Goal: Task Accomplishment & Management: Contribute content

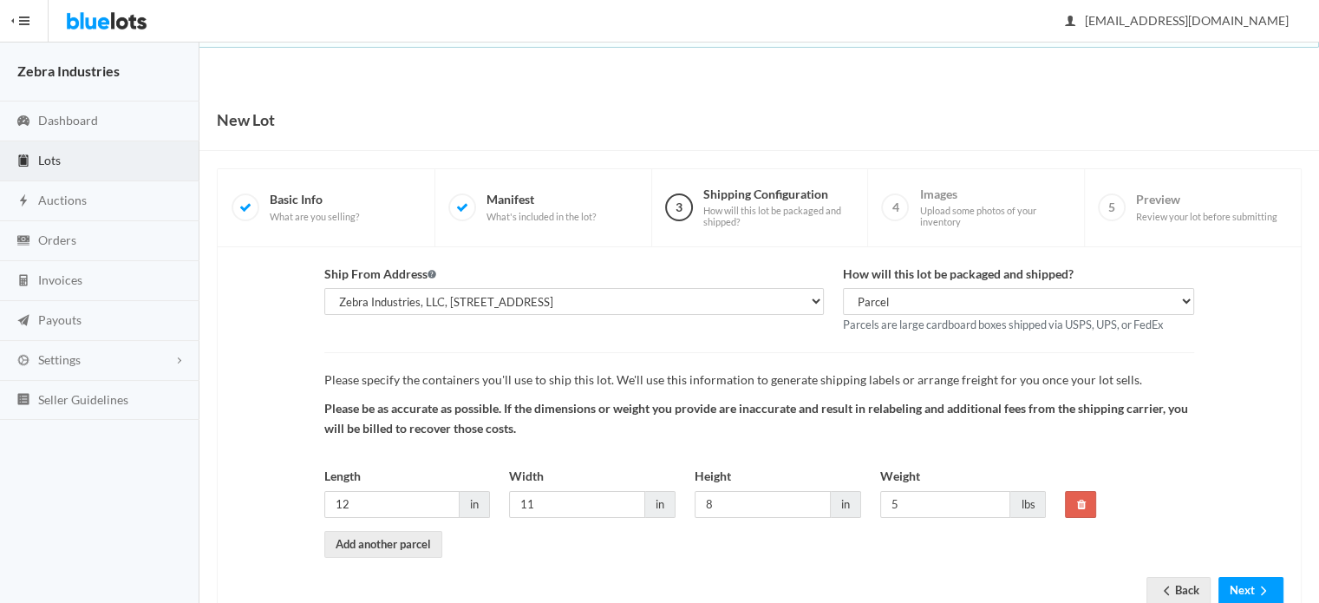
click at [52, 163] on span "Lots" at bounding box center [49, 160] width 23 height 15
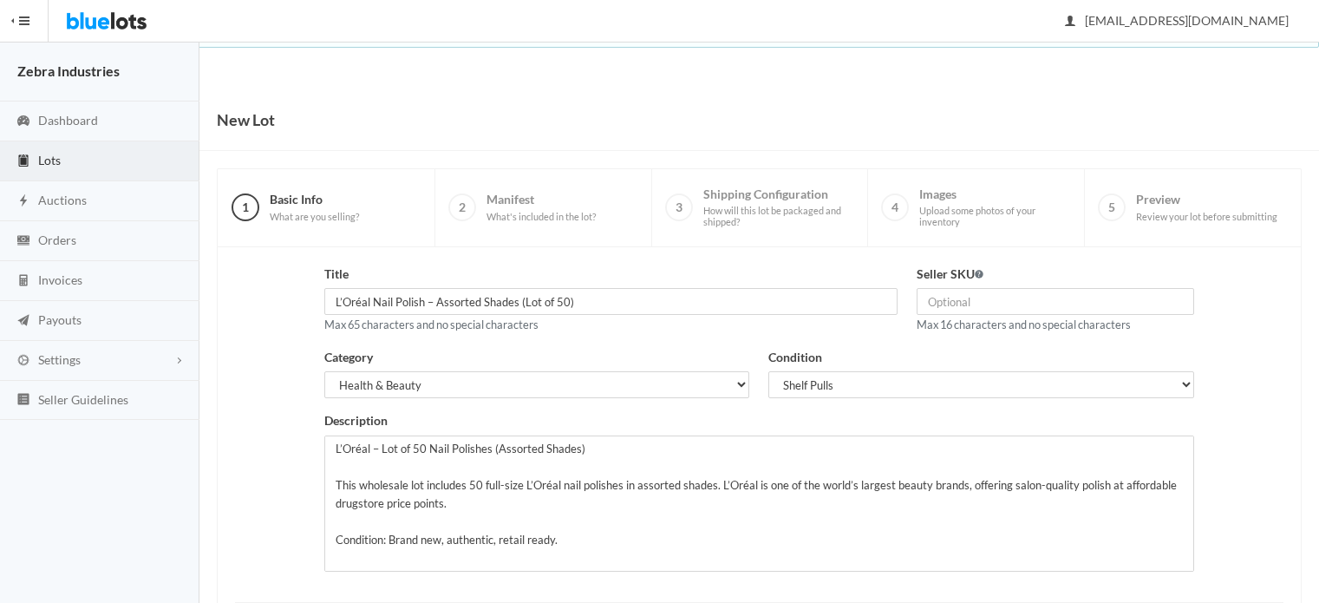
scroll to position [263, 0]
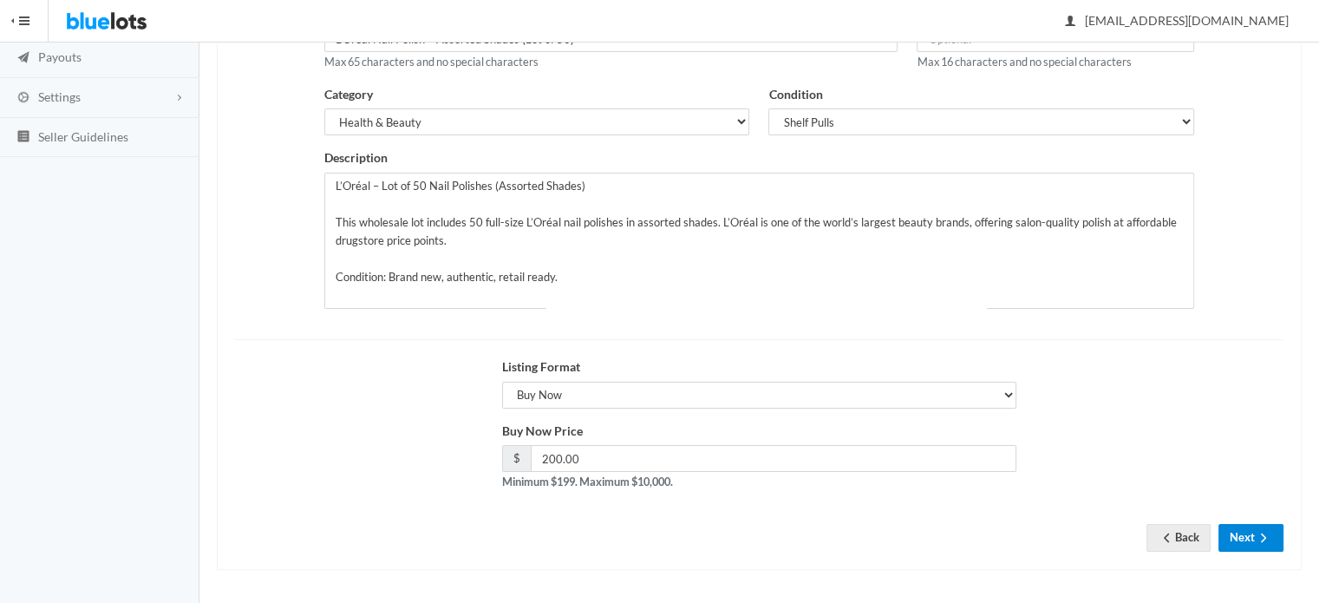
click at [1230, 530] on button "Next" at bounding box center [1250, 537] width 65 height 27
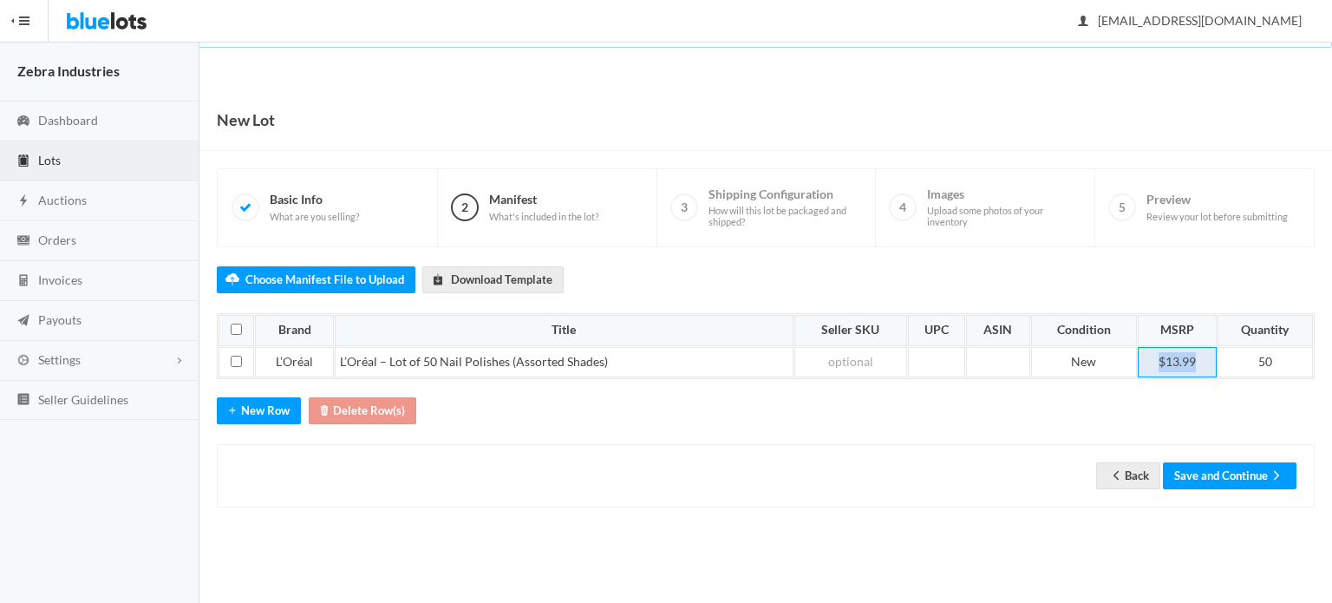
drag, startPoint x: 1150, startPoint y: 363, endPoint x: 1196, endPoint y: 356, distance: 45.6
click at [1196, 356] on td "$13.99" at bounding box center [1176, 362] width 79 height 31
click at [1238, 262] on div "Choose Manifest File to Upload Download Template Brand Title Seller SKU UPC ASI…" at bounding box center [766, 377] width 1098 height 261
click at [1214, 472] on button "Save and Continue" at bounding box center [1230, 475] width 134 height 27
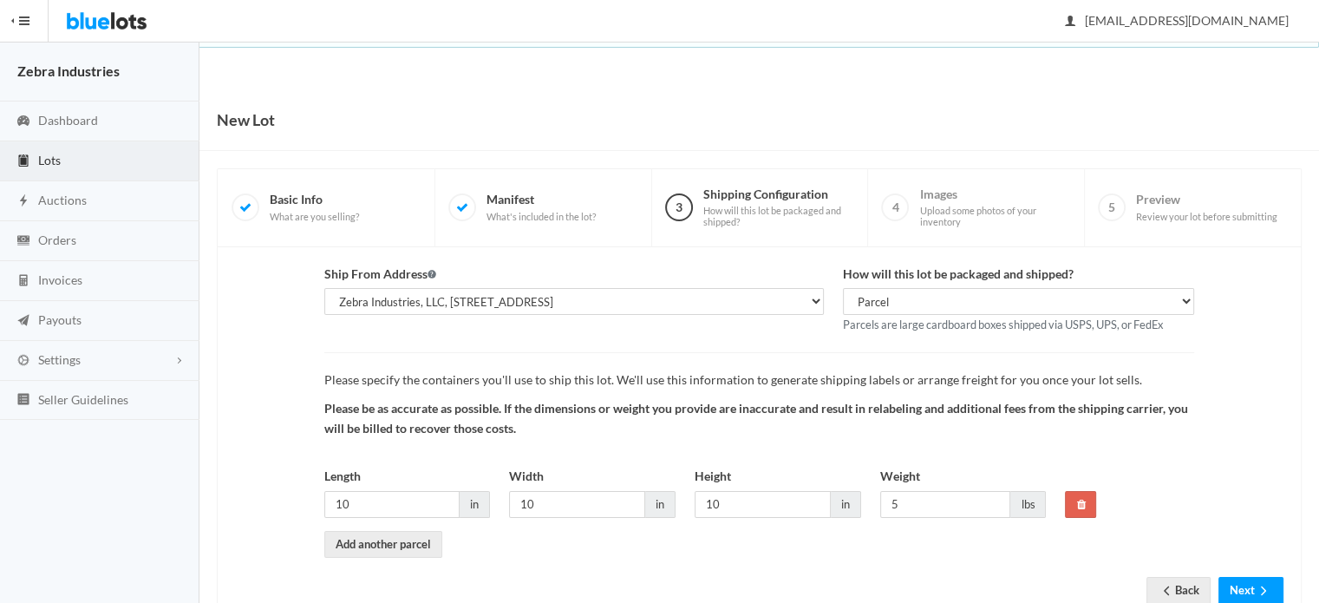
scroll to position [53, 0]
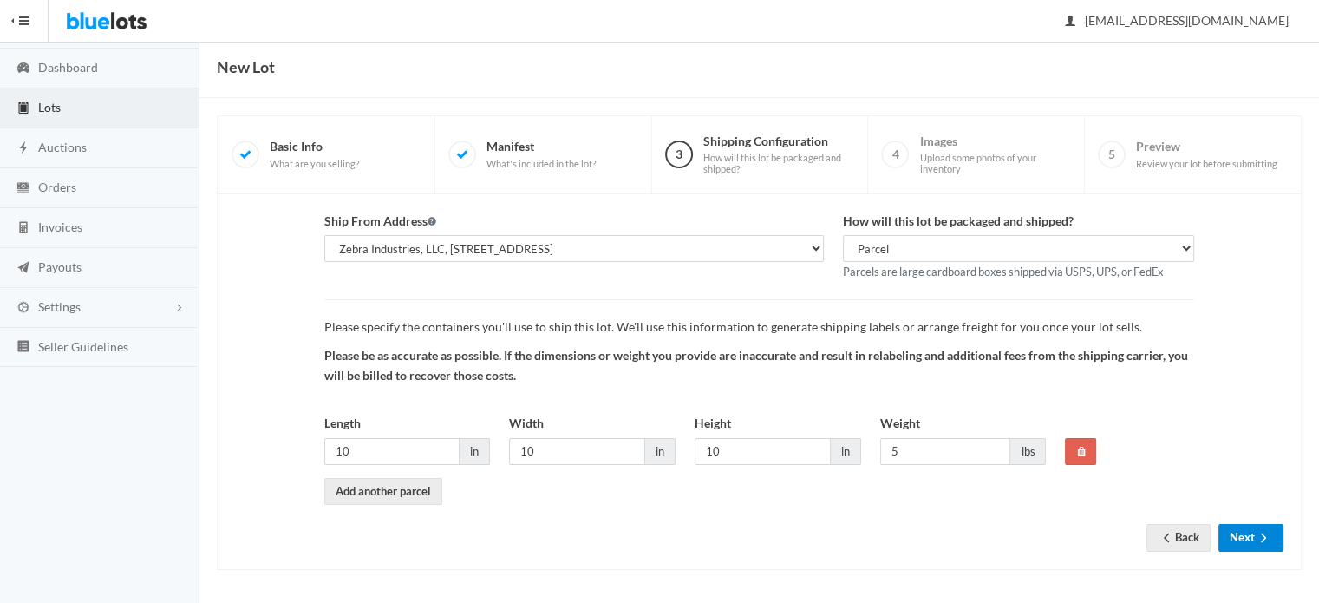
click at [1262, 548] on button "Next" at bounding box center [1250, 537] width 65 height 27
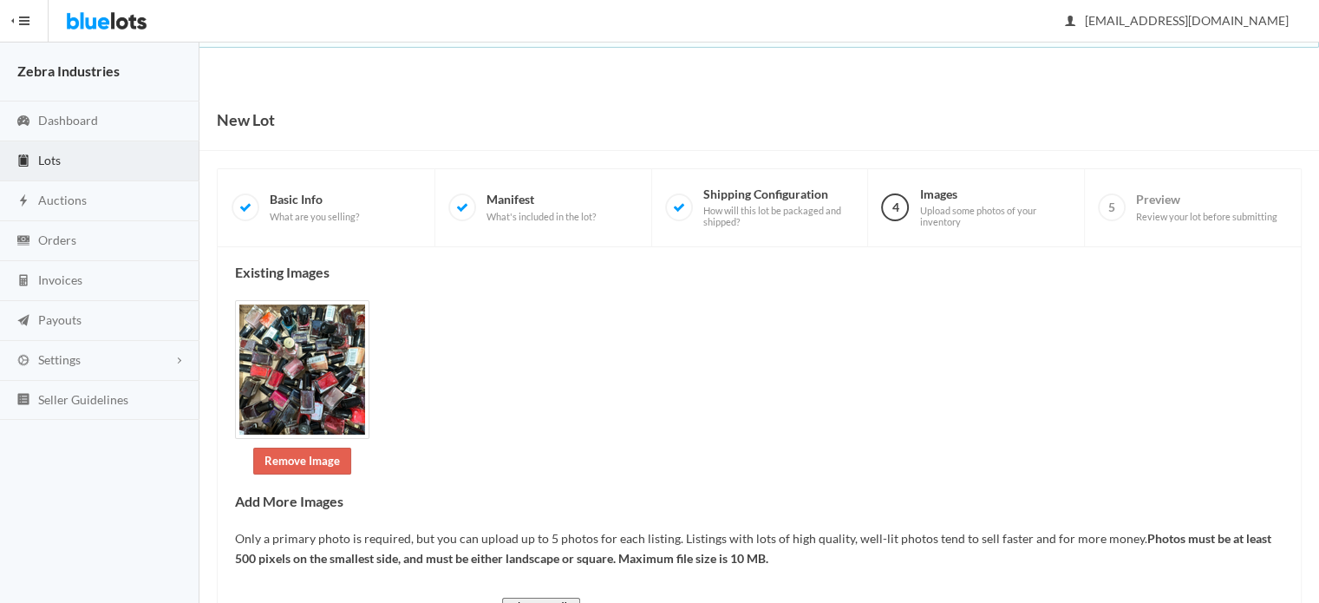
scroll to position [302, 0]
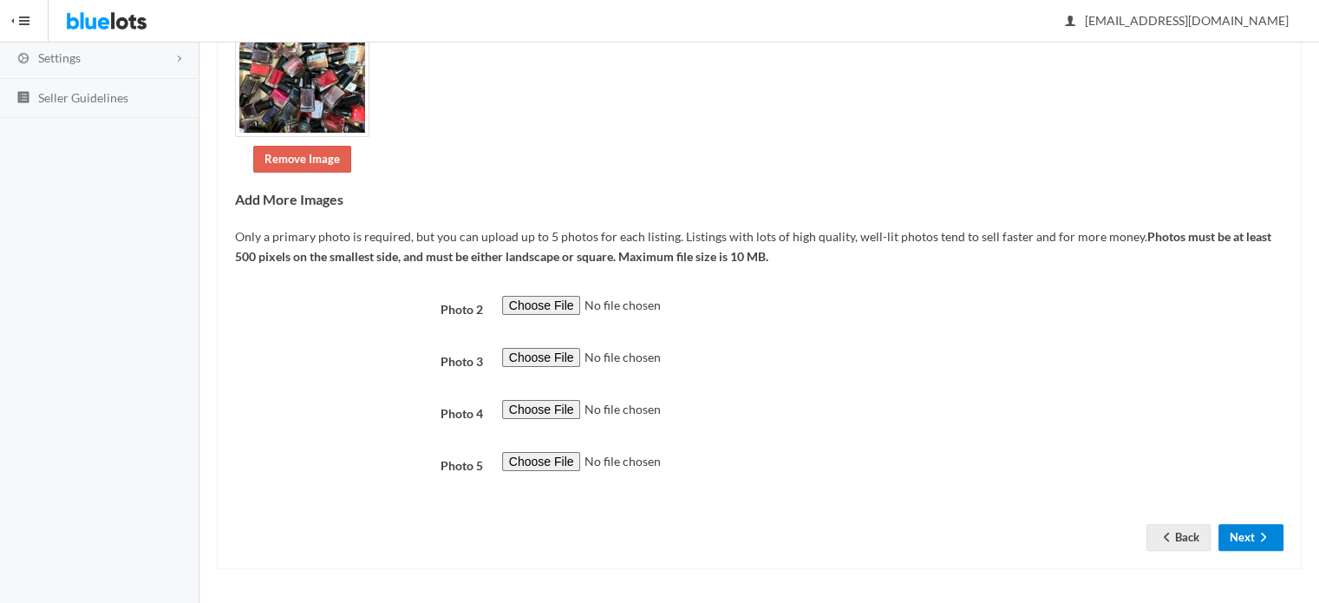
click at [1262, 548] on button "Next" at bounding box center [1250, 537] width 65 height 27
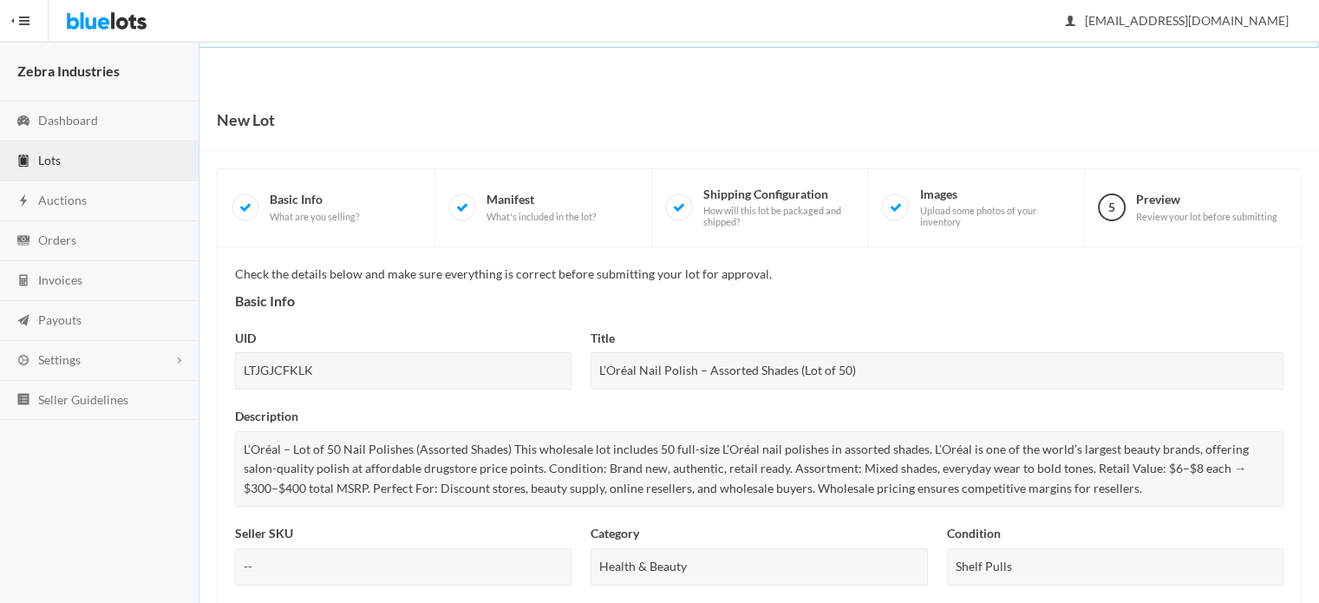
click at [282, 219] on span "What are you selling?" at bounding box center [314, 217] width 89 height 12
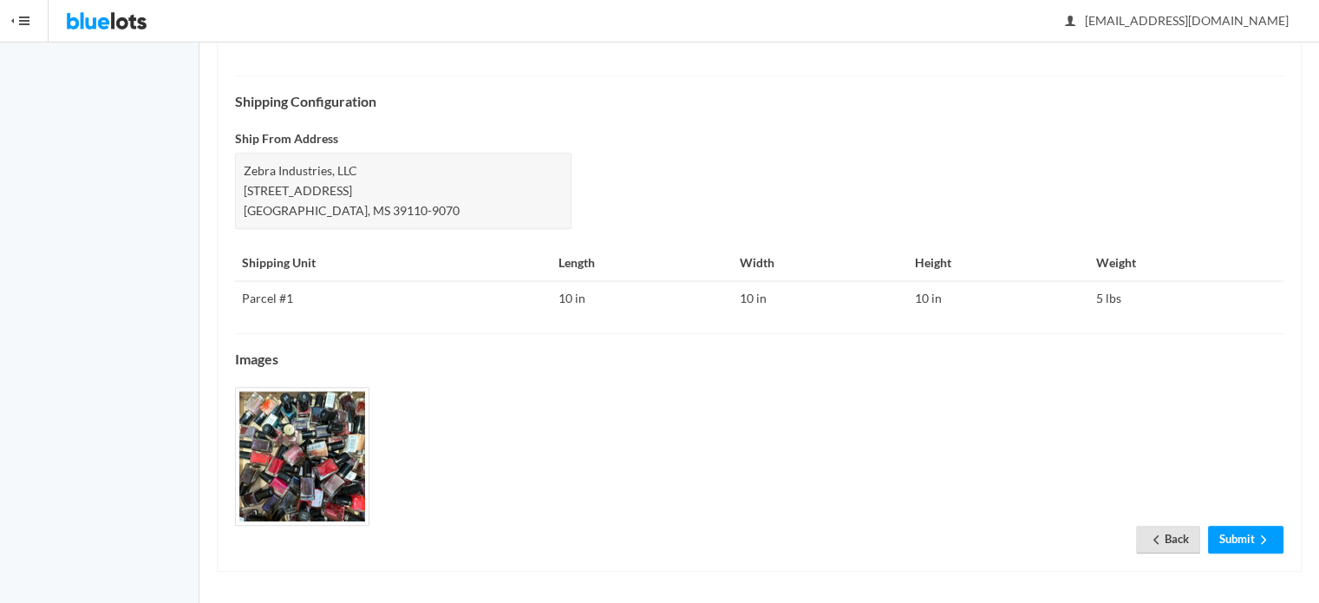
click at [1151, 540] on icon "arrow back" at bounding box center [1155, 539] width 17 height 14
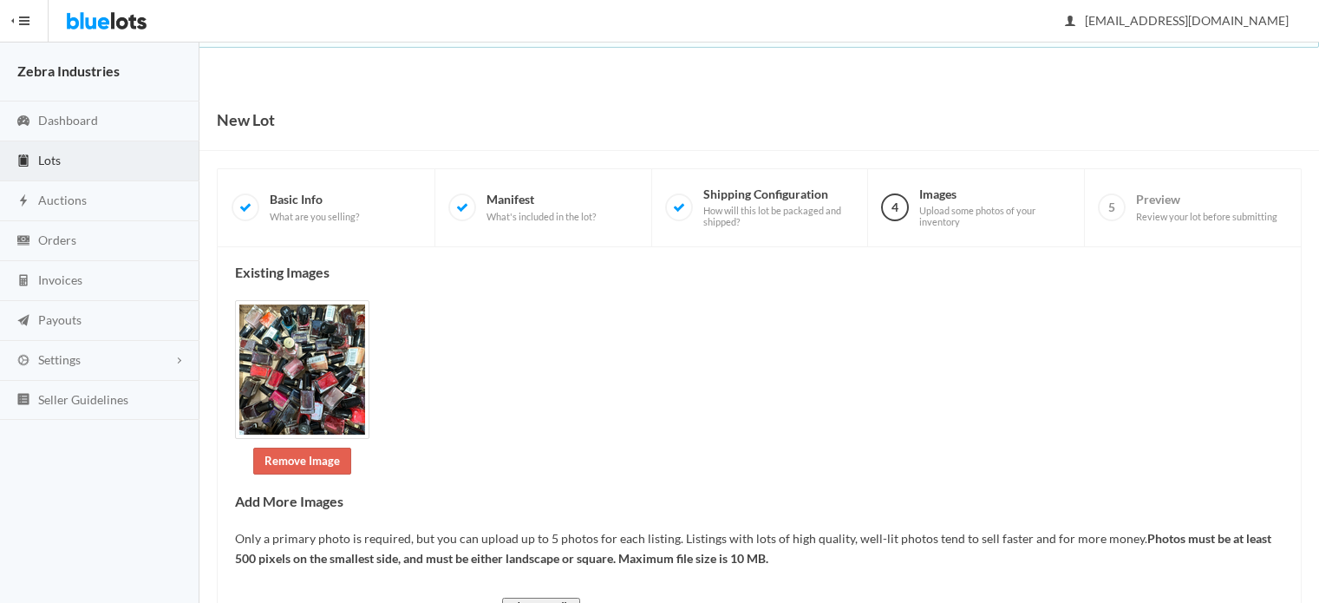
scroll to position [302, 0]
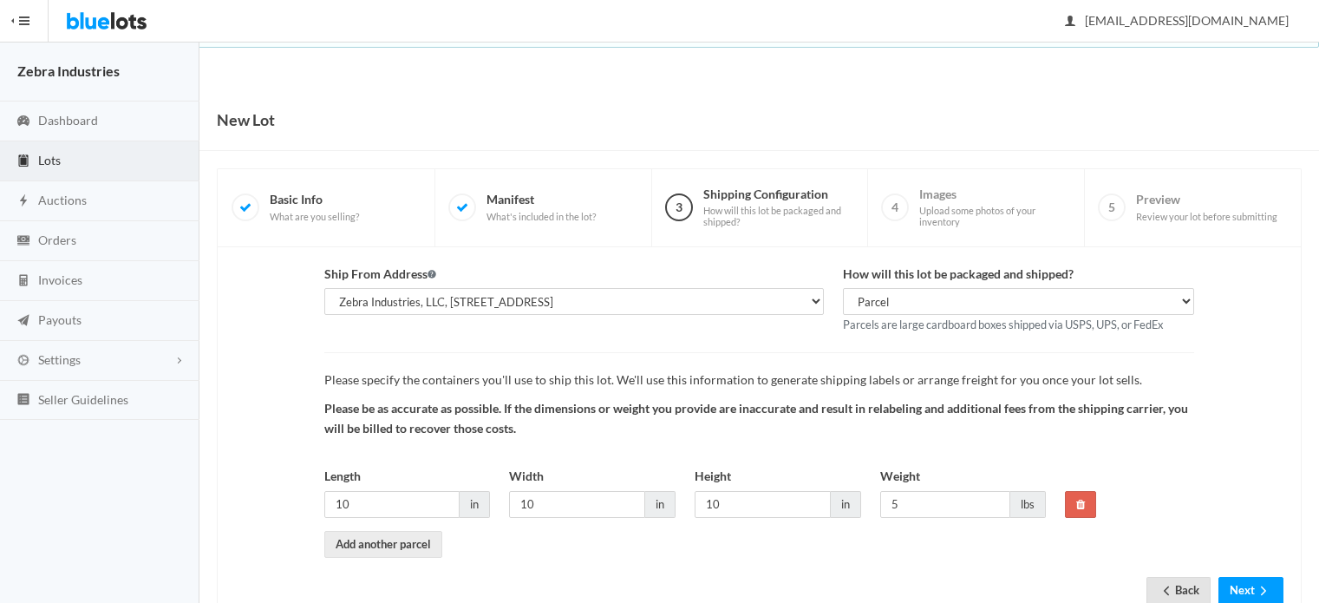
click at [1169, 585] on icon "arrow back" at bounding box center [1165, 590] width 17 height 14
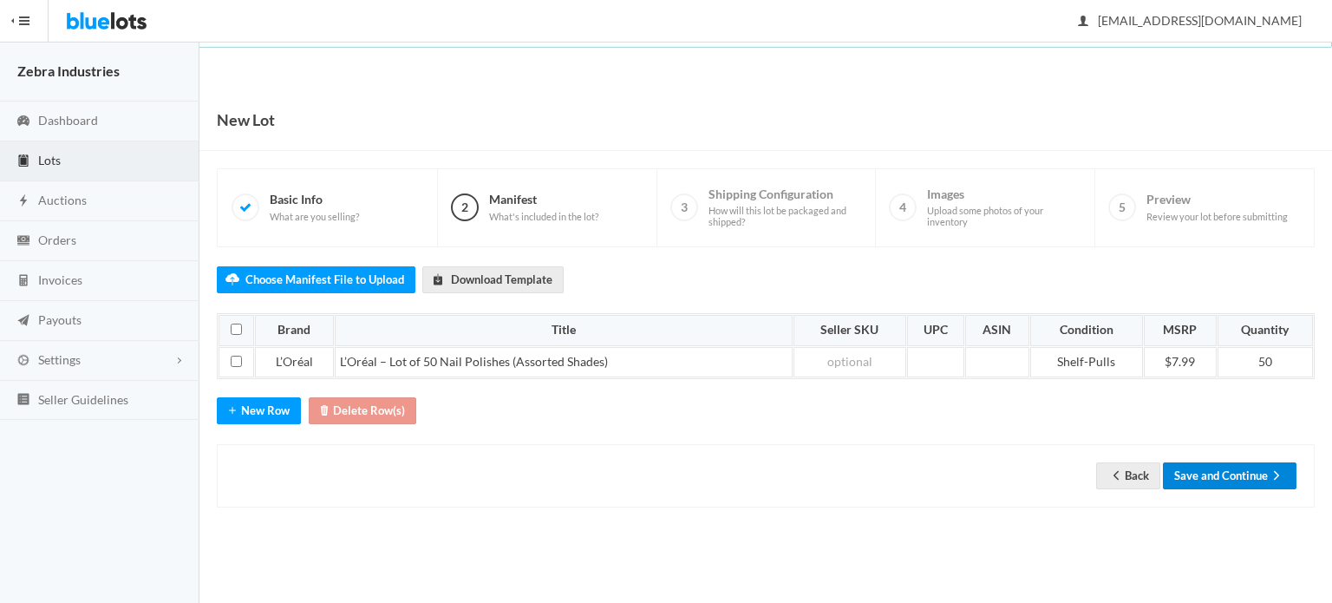
click at [1208, 467] on button "Save and Continue" at bounding box center [1230, 475] width 134 height 27
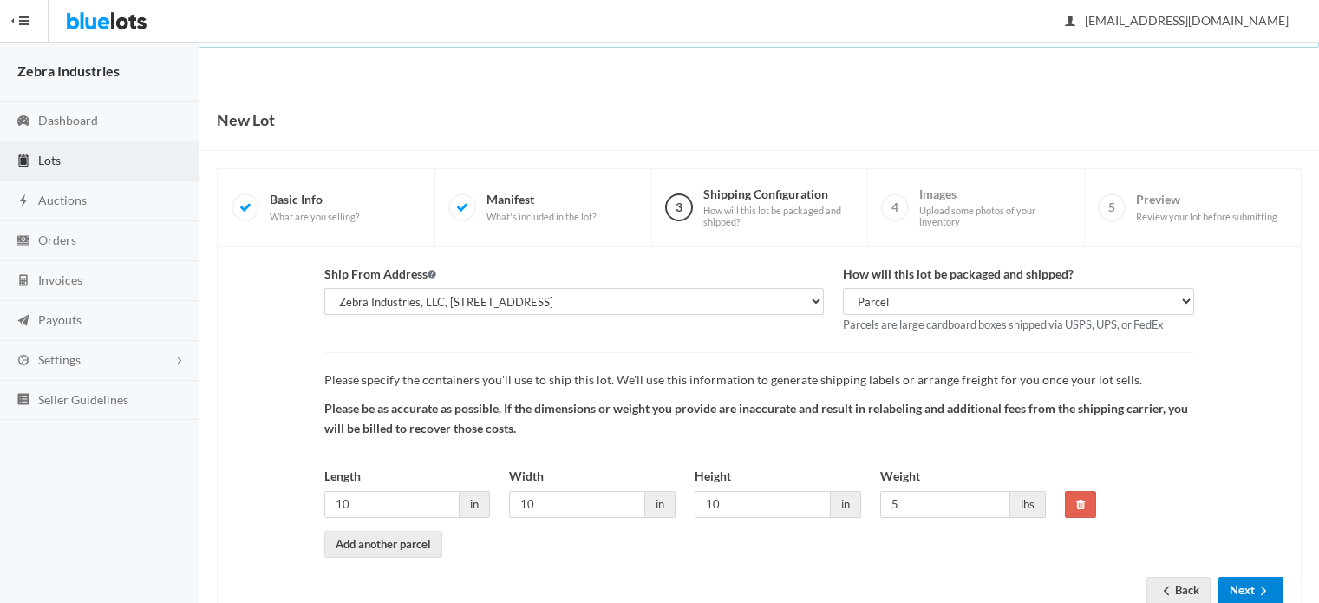
click at [1248, 577] on button "Next" at bounding box center [1250, 590] width 65 height 27
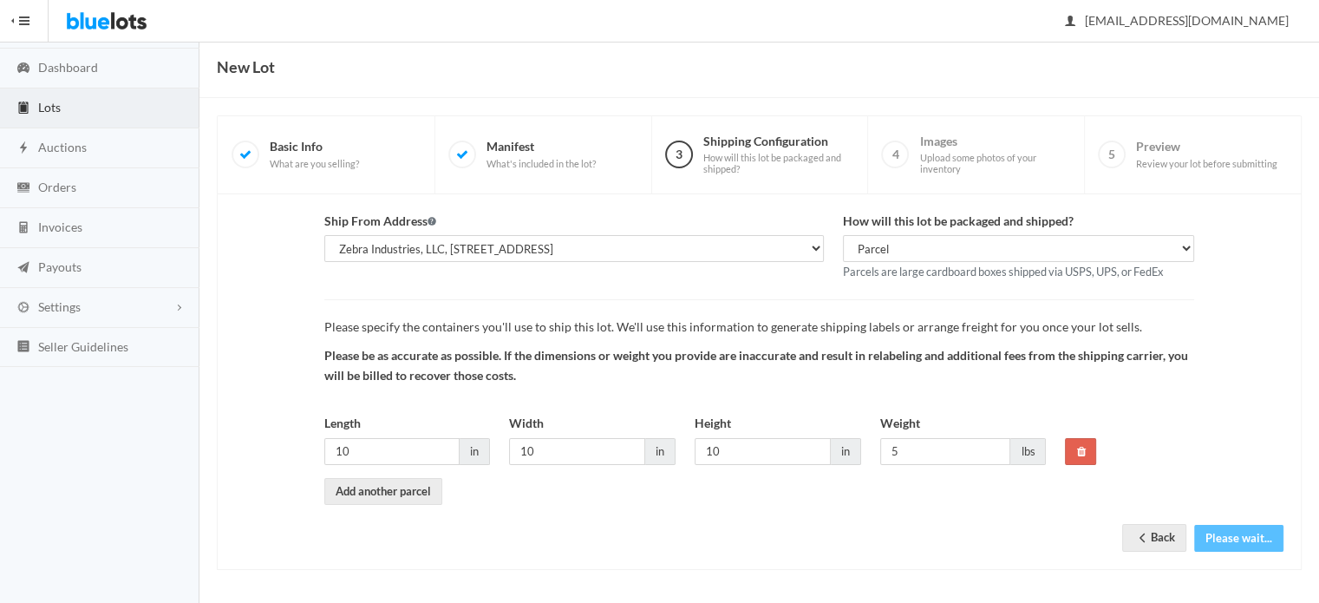
scroll to position [53, 0]
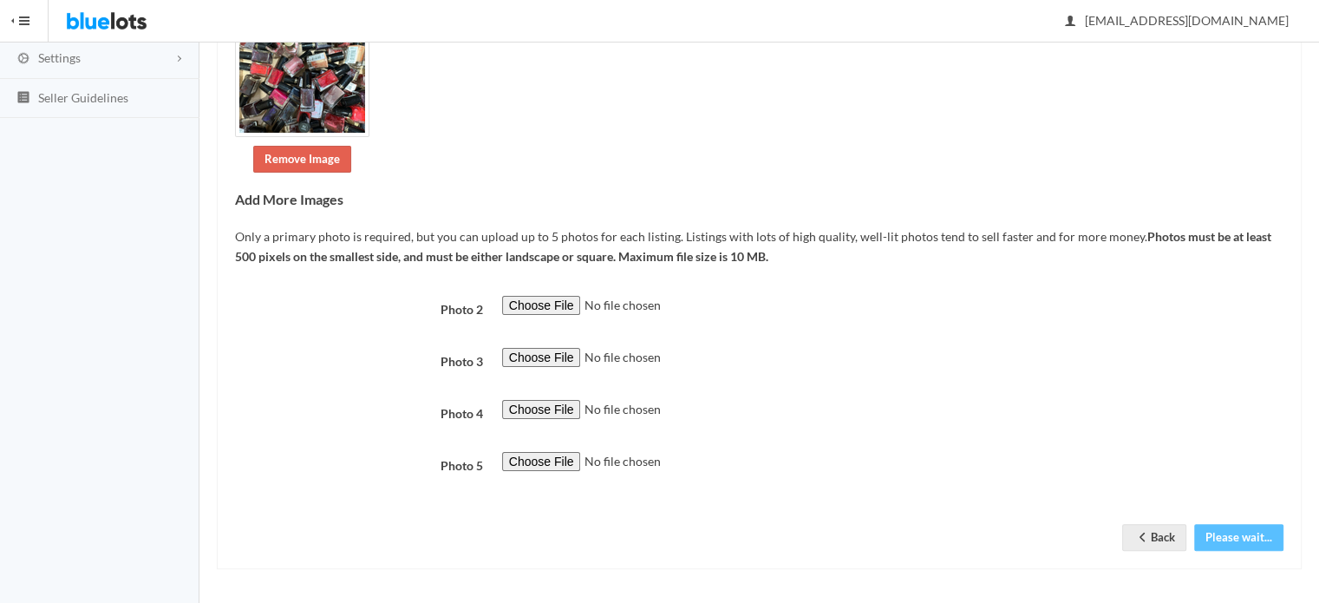
scroll to position [302, 0]
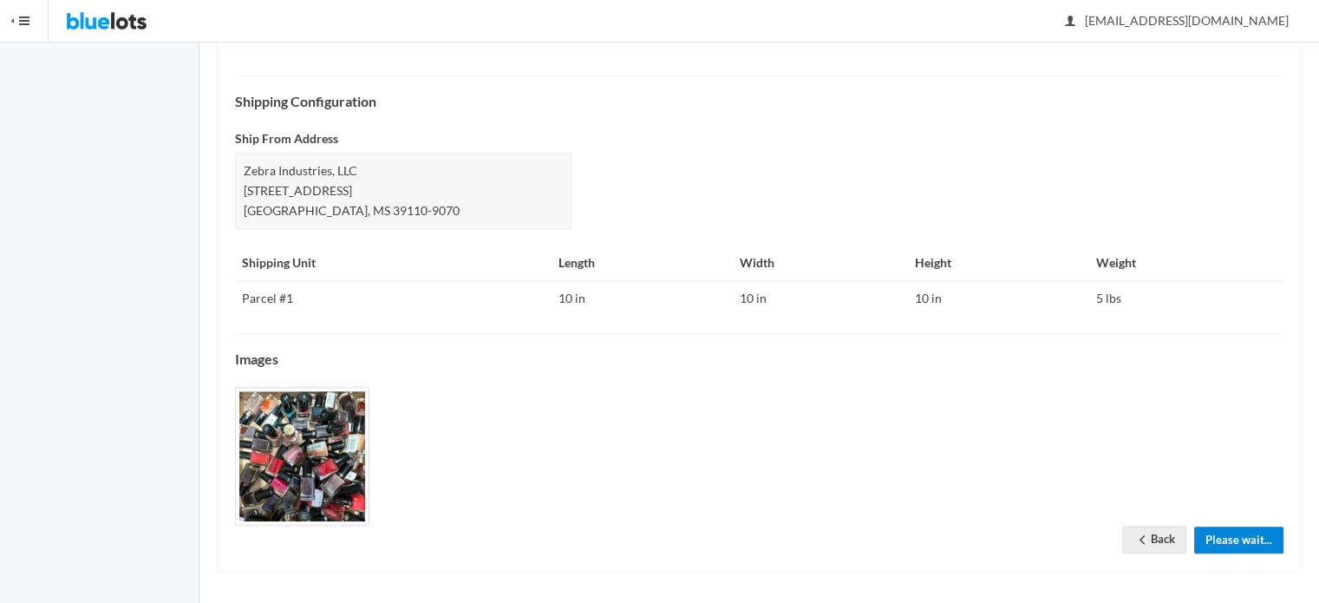
scroll to position [694, 0]
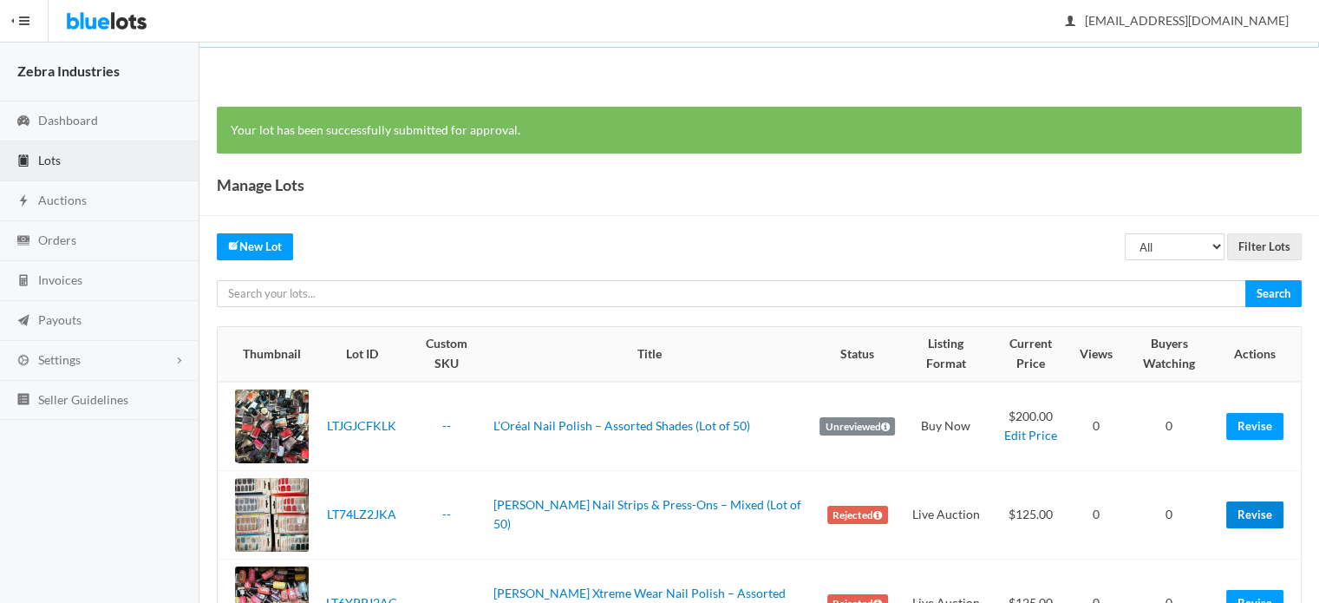
click at [1259, 513] on link "Revise" at bounding box center [1254, 514] width 57 height 27
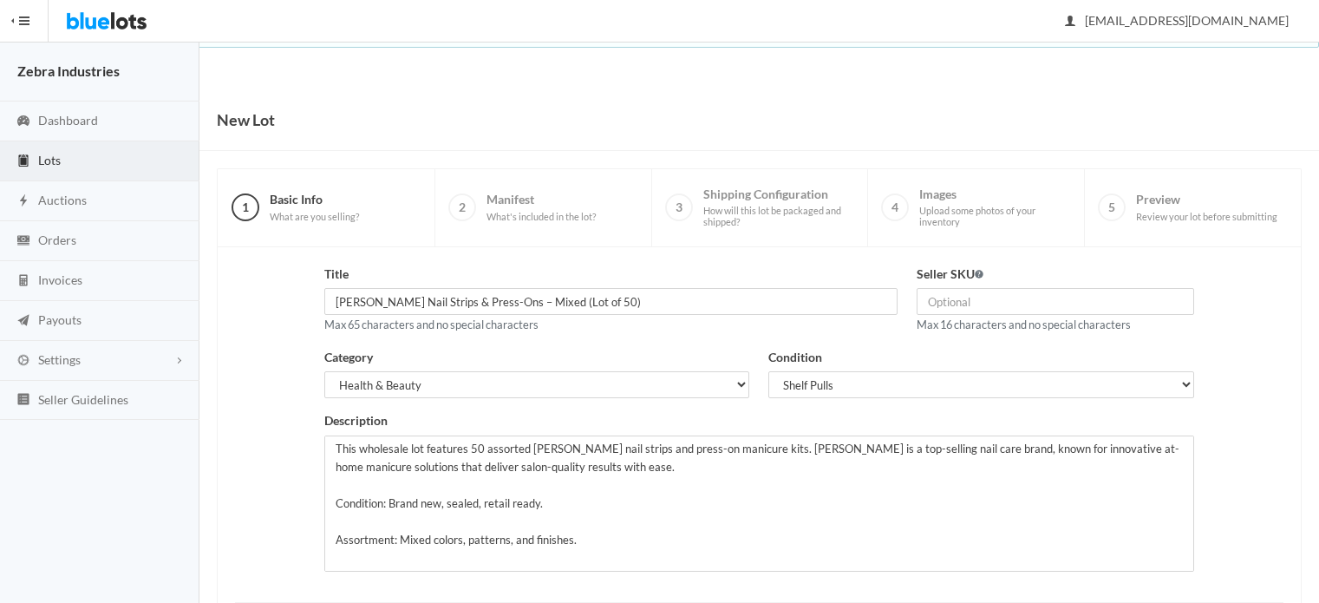
scroll to position [263, 0]
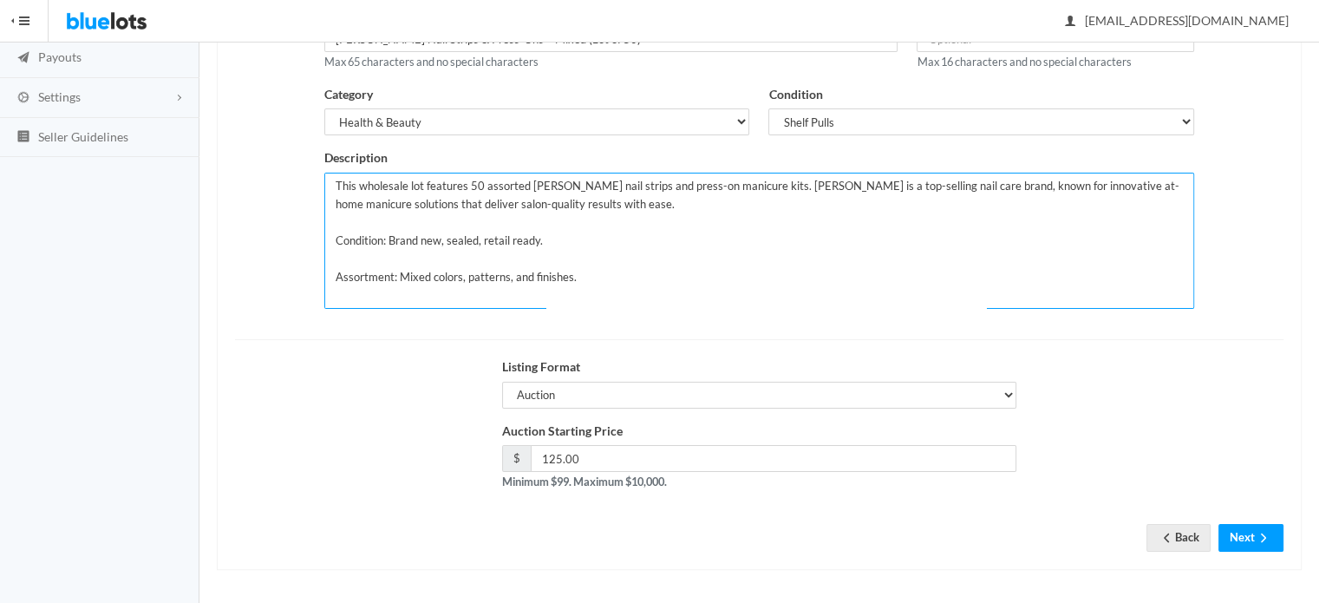
click at [545, 238] on textarea "This wholesale lot features 50 assorted Sally Hansen nail strips and press-on m…" at bounding box center [759, 241] width 870 height 136
click at [438, 238] on textarea "This wholesale lot features 50 assorted Sally Hansen nail strips and press-on m…" at bounding box center [759, 241] width 870 height 136
type textarea "This wholesale lot features 50 assorted Sally Hansen nail strips and press-on m…"
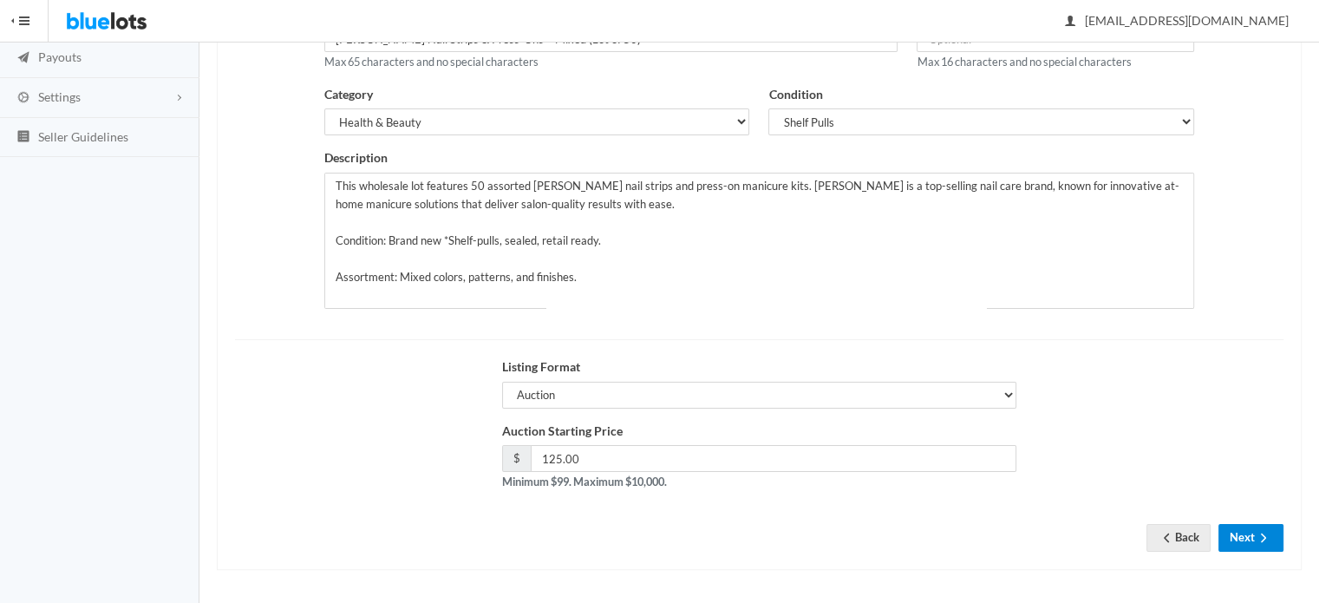
click at [1245, 530] on button "Next" at bounding box center [1250, 537] width 65 height 27
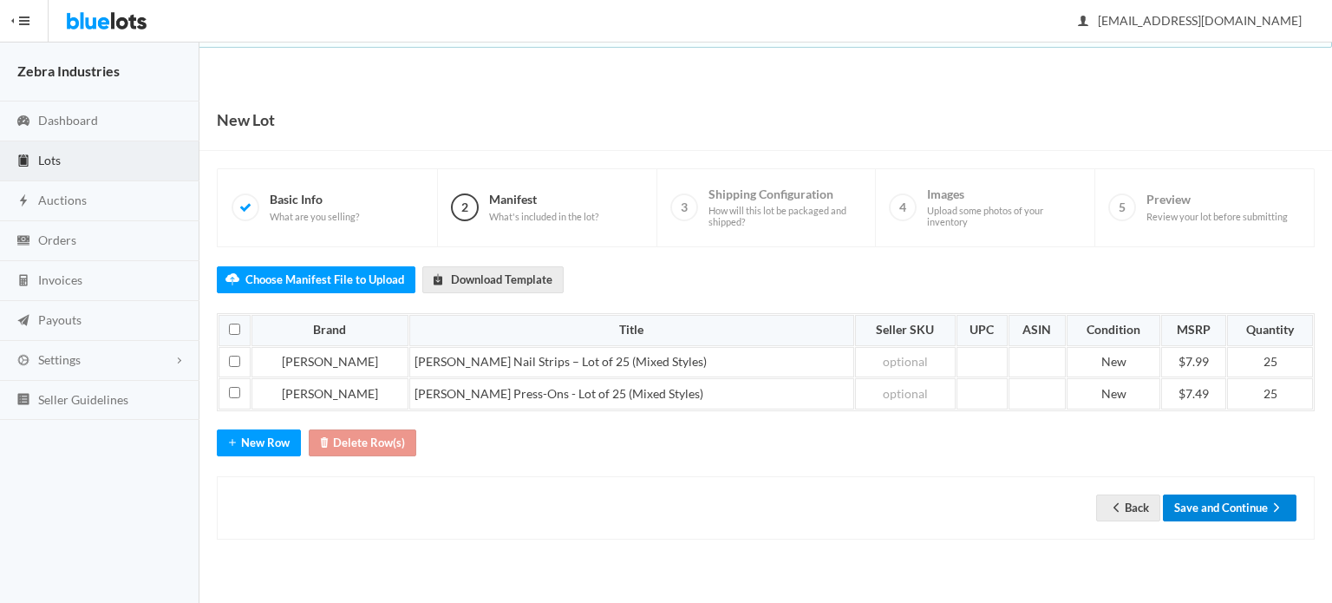
click at [1243, 500] on button "Save and Continue" at bounding box center [1230, 507] width 134 height 27
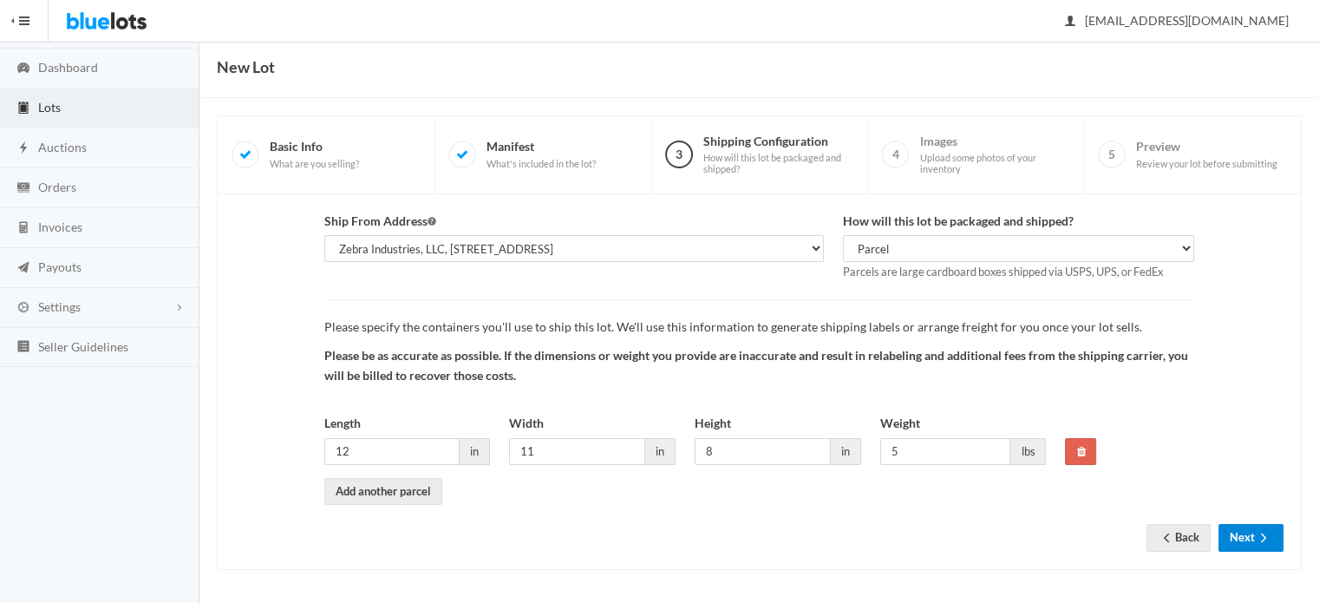
scroll to position [53, 0]
drag, startPoint x: 1249, startPoint y: 540, endPoint x: 1249, endPoint y: 466, distance: 74.6
click at [1249, 467] on form "Ship From Address Cynthia Garland, Zebra Industries, 137 Chapel Ln, Madison, MS…" at bounding box center [759, 368] width 1048 height 313
click at [1175, 531] on link "Back" at bounding box center [1178, 537] width 64 height 27
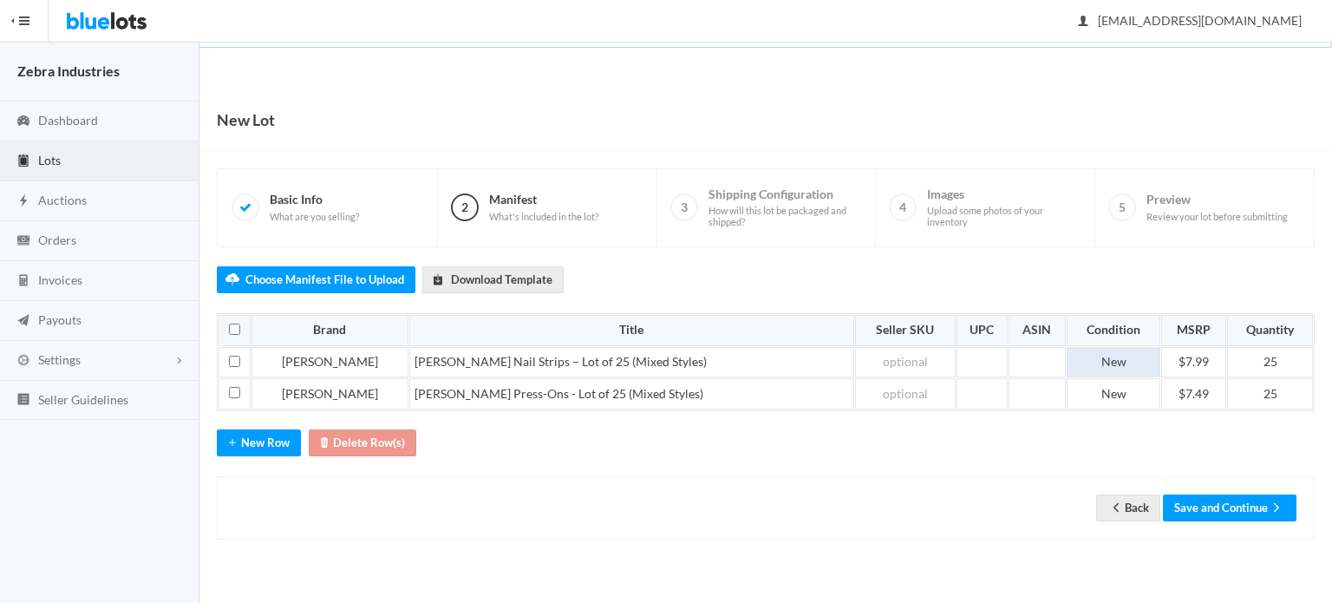
click at [1113, 368] on td "New" at bounding box center [1113, 362] width 94 height 31
click at [1079, 362] on td "New" at bounding box center [1113, 362] width 94 height 31
click at [1092, 388] on td "New" at bounding box center [1111, 393] width 100 height 31
drag, startPoint x: 1131, startPoint y: 384, endPoint x: 1040, endPoint y: 401, distance: 92.7
click at [1061, 401] on td "New" at bounding box center [1111, 393] width 100 height 31
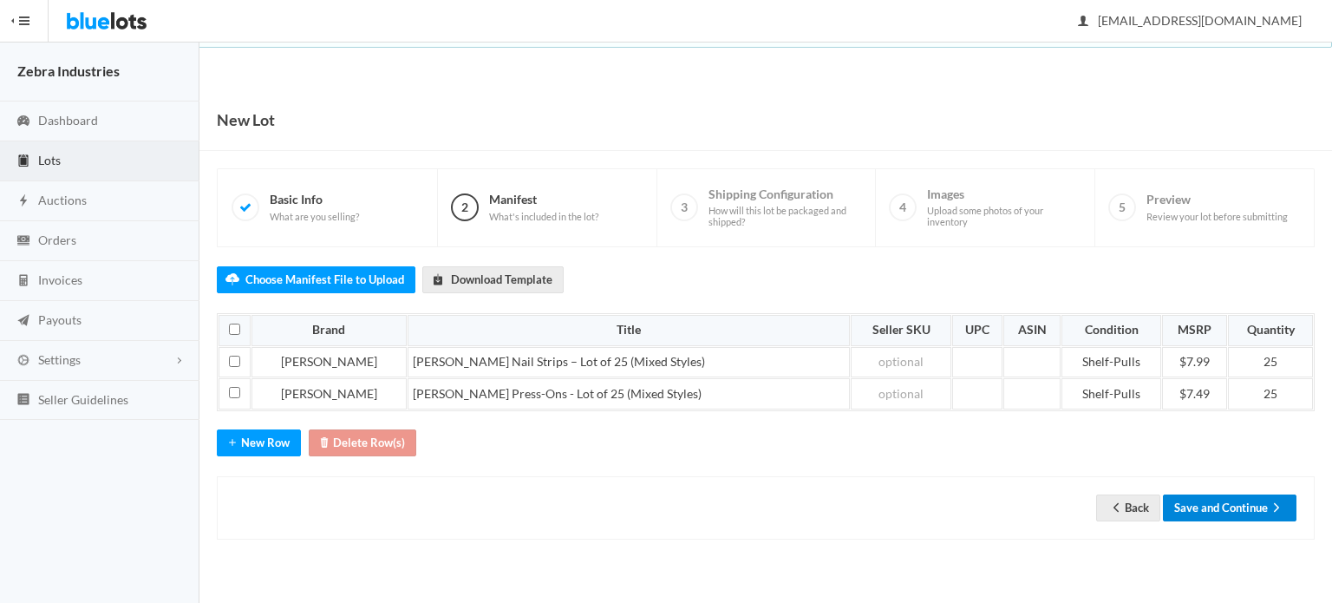
click at [1207, 494] on button "Save and Continue" at bounding box center [1230, 507] width 134 height 27
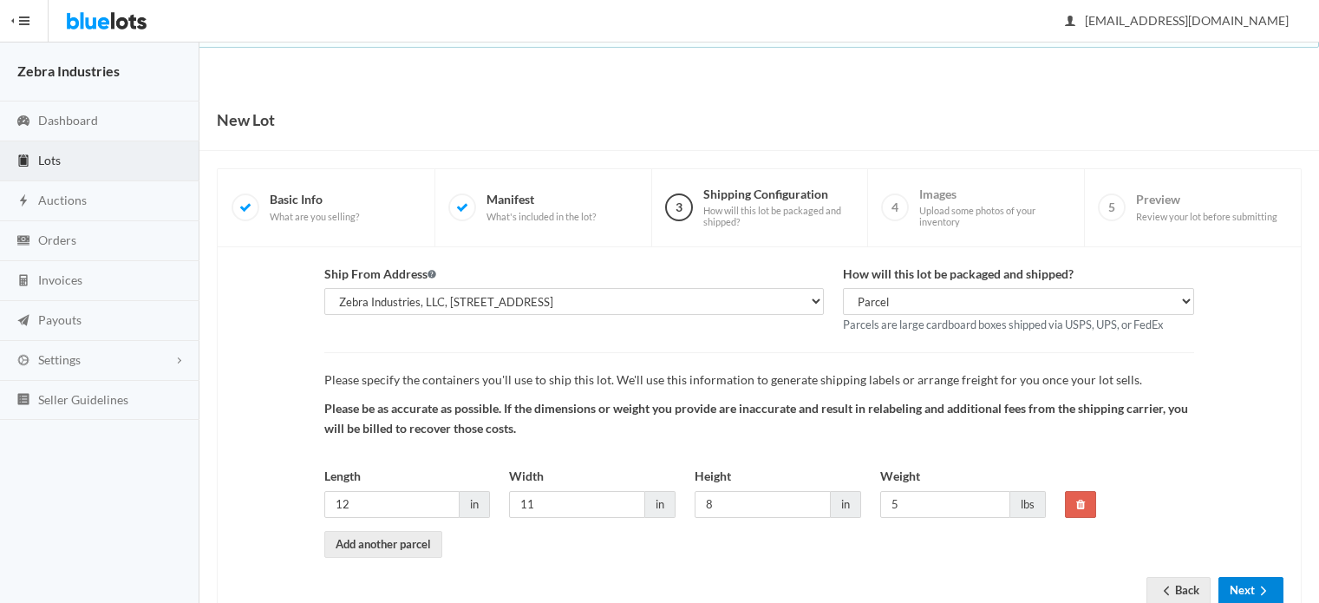
click at [1257, 583] on icon "arrow forward" at bounding box center [1263, 590] width 17 height 14
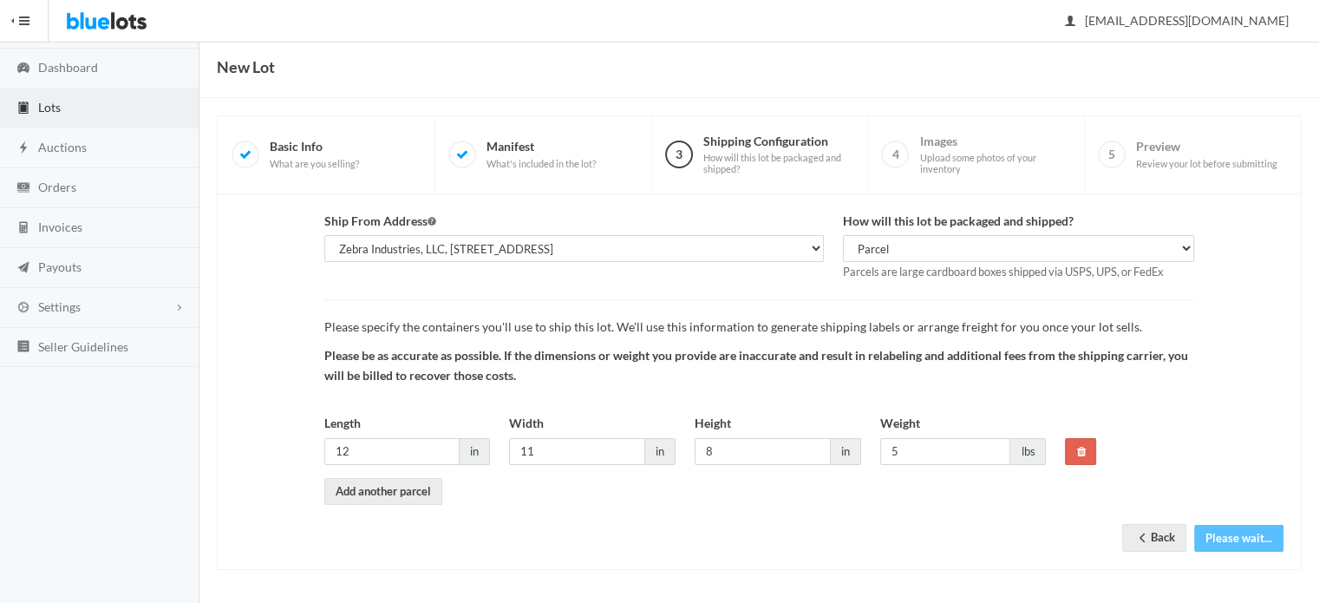
scroll to position [53, 0]
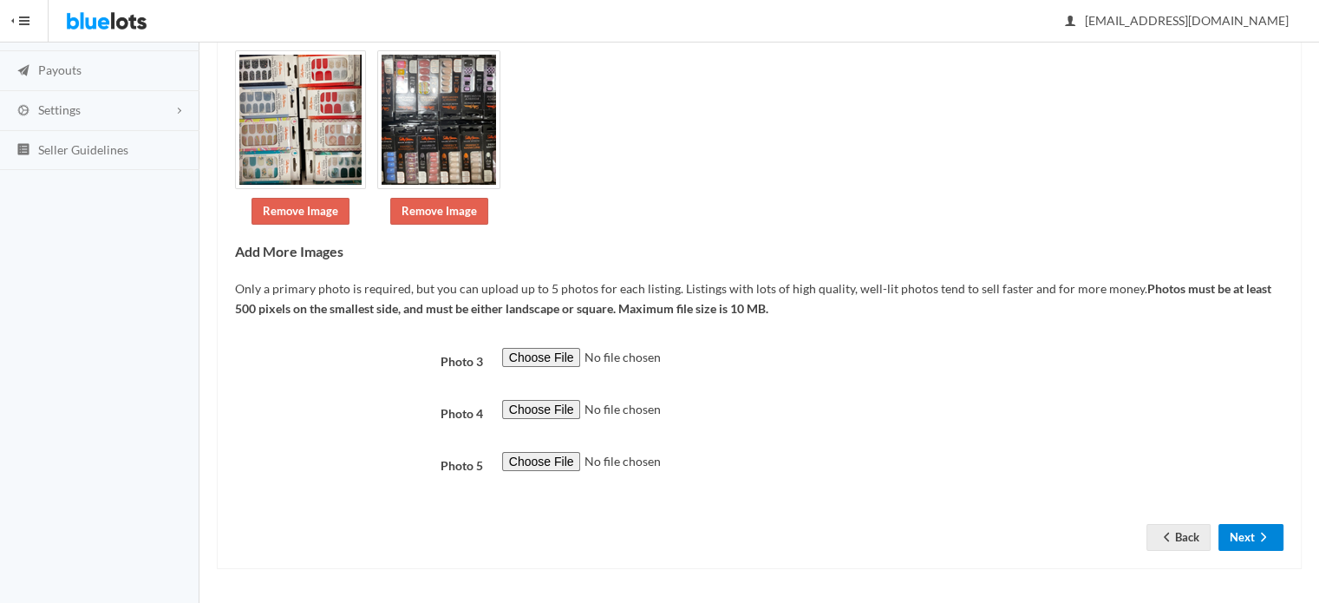
scroll to position [250, 0]
click at [1256, 533] on icon "arrow forward" at bounding box center [1263, 537] width 17 height 14
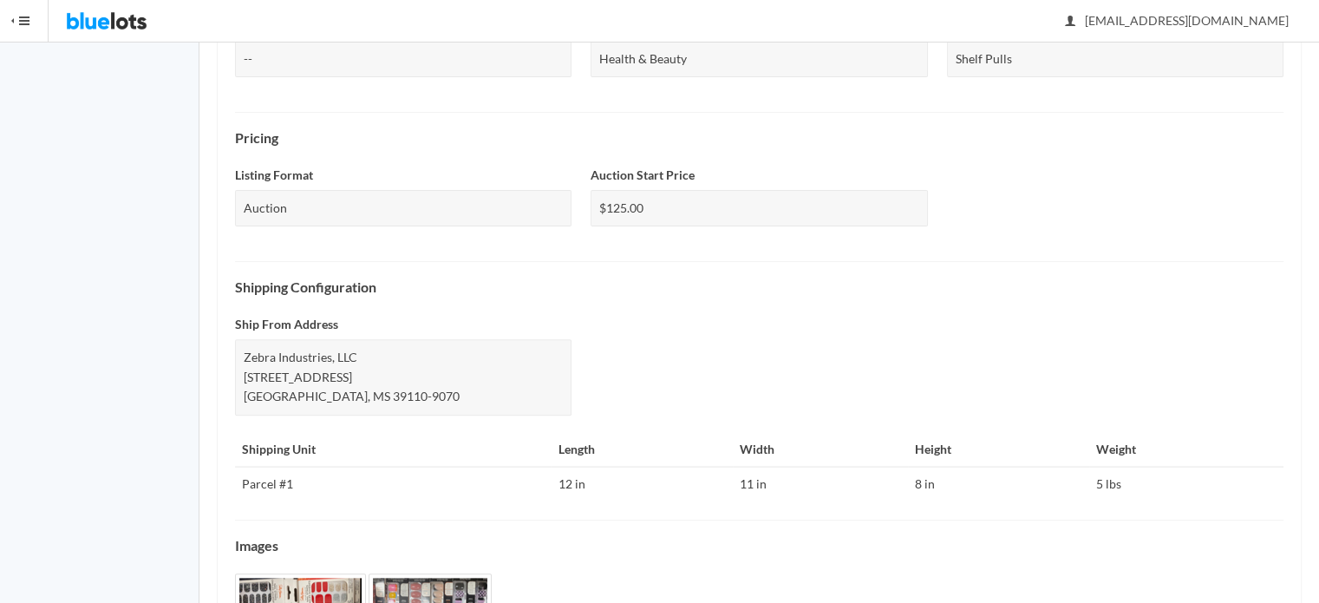
scroll to position [694, 0]
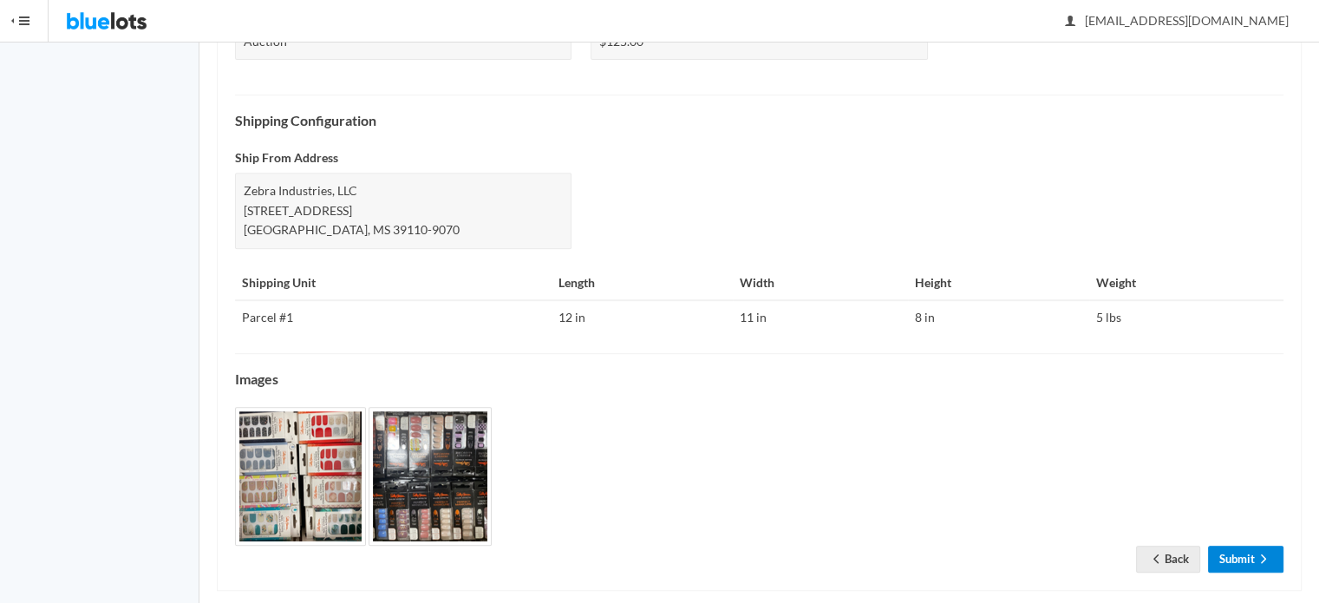
click at [1255, 551] on icon "arrow forward" at bounding box center [1263, 558] width 17 height 14
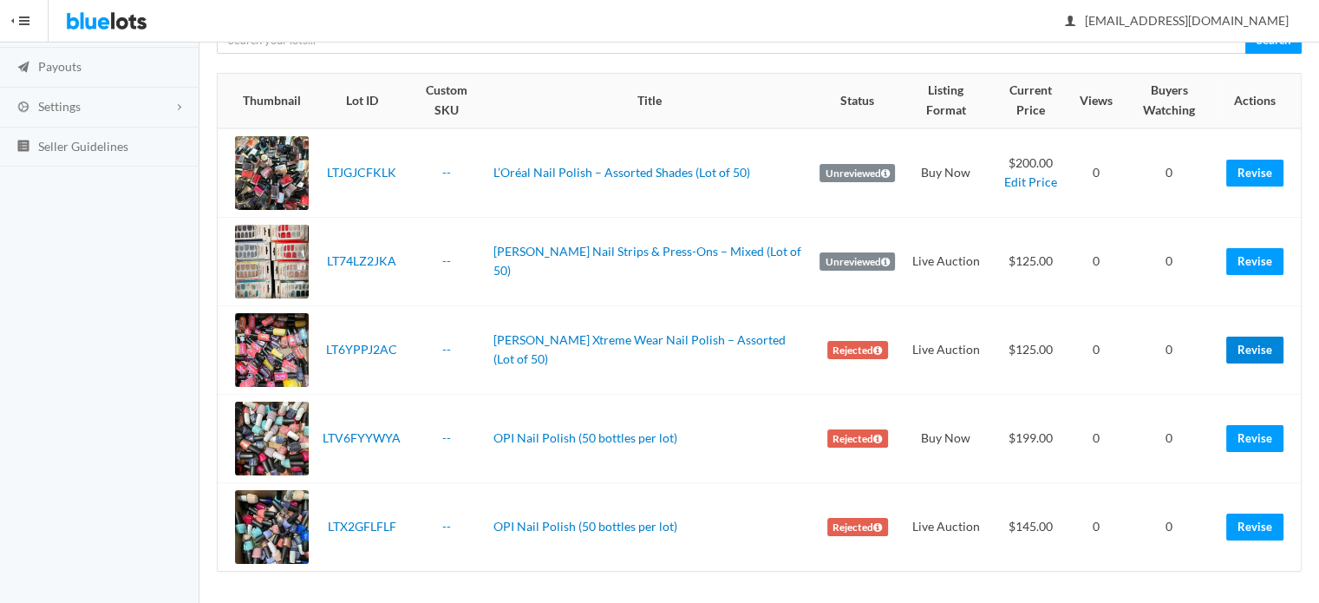
scroll to position [253, 0]
click at [1248, 338] on link "Revise" at bounding box center [1254, 349] width 57 height 27
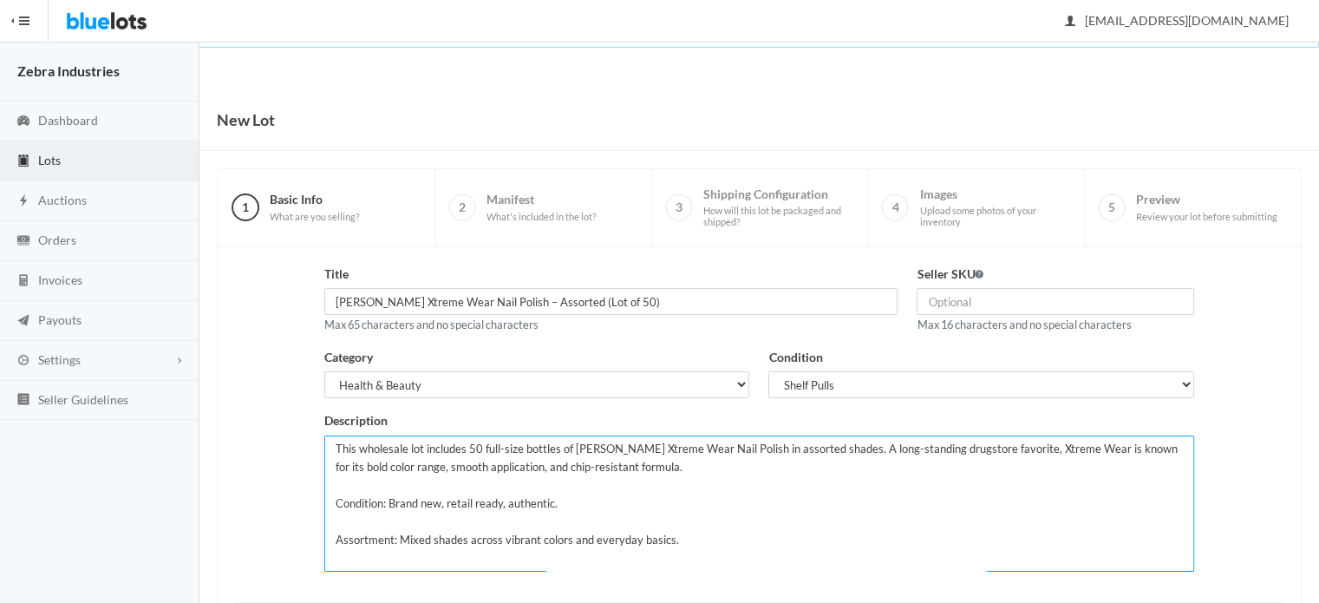
click at [436, 505] on textarea "This wholesale lot includes 50 full-size bottles of Sally Hansen Xtreme Wear Na…" at bounding box center [759, 503] width 870 height 136
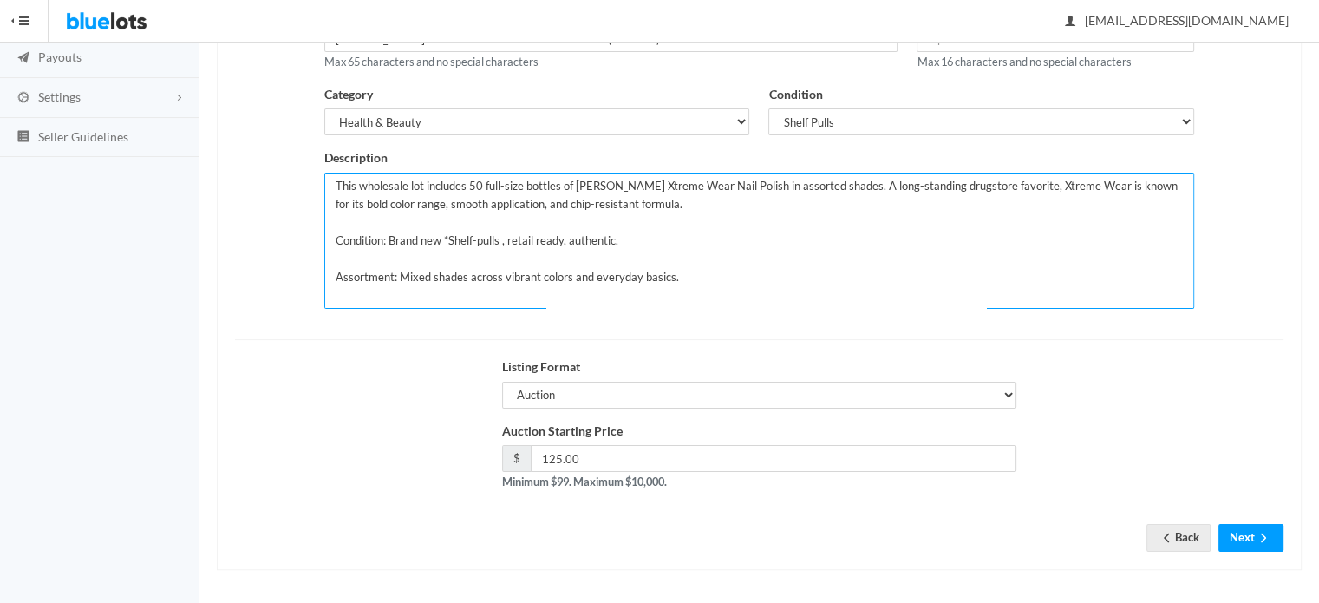
scroll to position [90, 0]
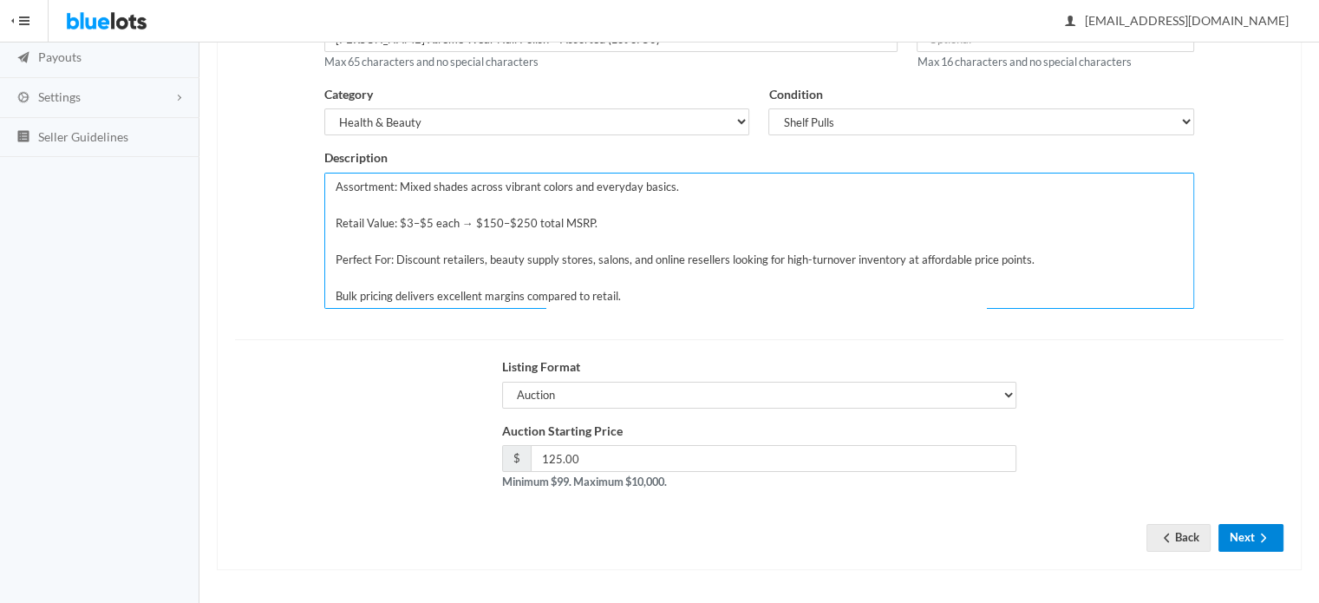
type textarea "This wholesale lot includes 50 full-size bottles of Sally Hansen Xtreme Wear Na…"
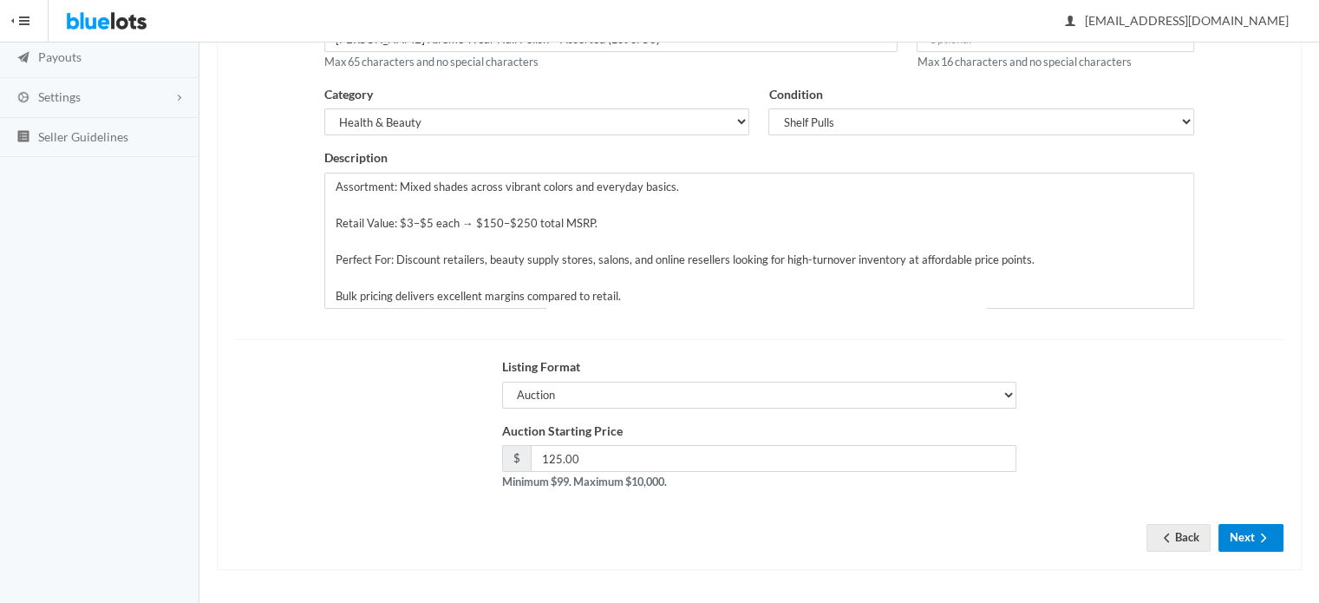
click at [1263, 527] on button "Next" at bounding box center [1250, 537] width 65 height 27
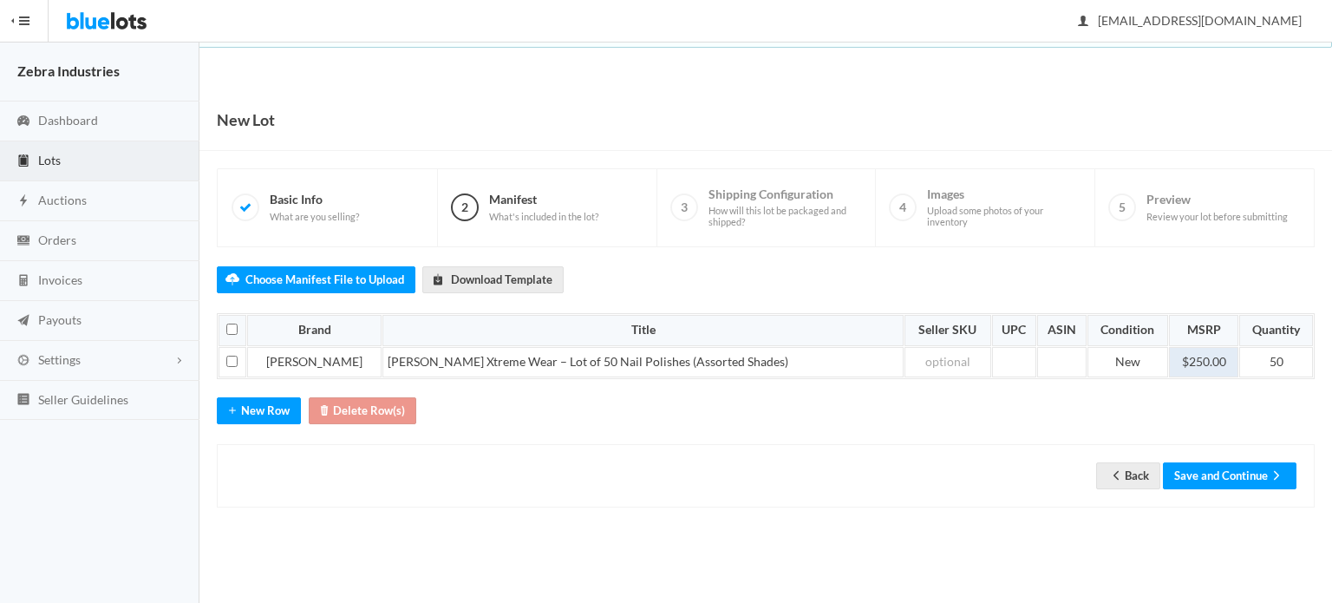
click at [1193, 365] on td "$250.00" at bounding box center [1203, 362] width 69 height 31
click at [1224, 360] on td "$250.00" at bounding box center [1203, 362] width 69 height 31
click at [1110, 371] on td "New" at bounding box center [1127, 362] width 81 height 31
drag, startPoint x: 1141, startPoint y: 363, endPoint x: 1051, endPoint y: 378, distance: 91.4
click at [1053, 378] on div "Choose Manifest File to Upload Download Template Brand Title Seller SKU UPC ASI…" at bounding box center [766, 377] width 1098 height 261
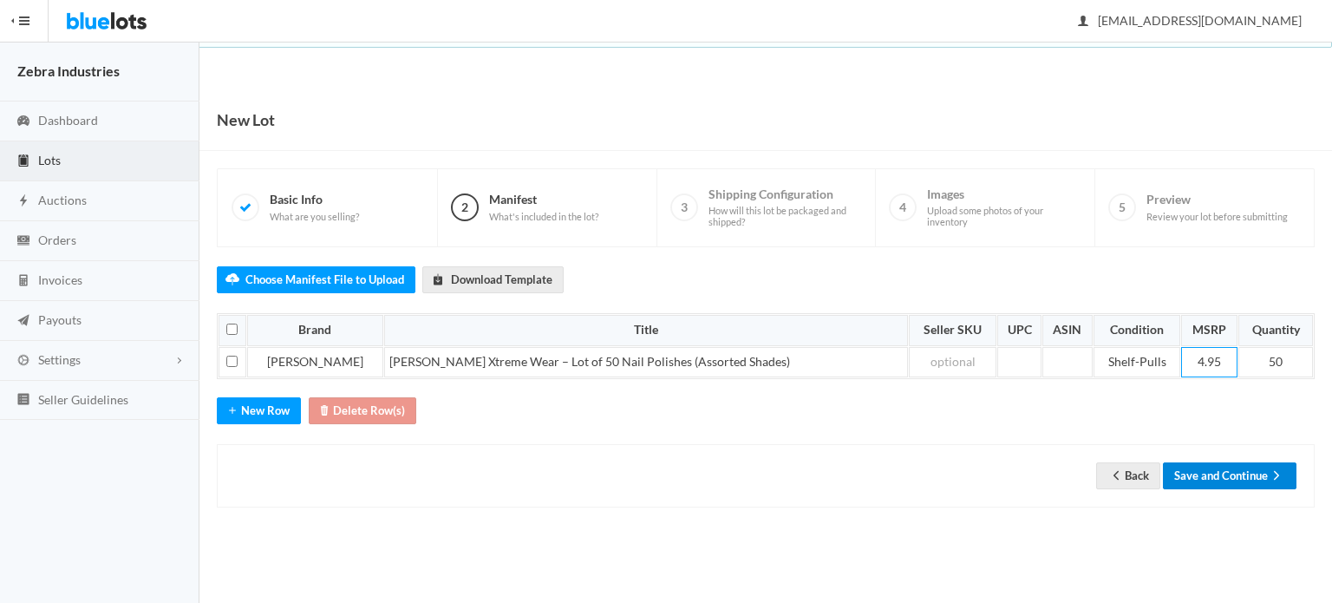
click at [1228, 478] on button "Save and Continue" at bounding box center [1230, 475] width 134 height 27
click at [1228, 470] on button "Save and Continue" at bounding box center [1230, 475] width 134 height 27
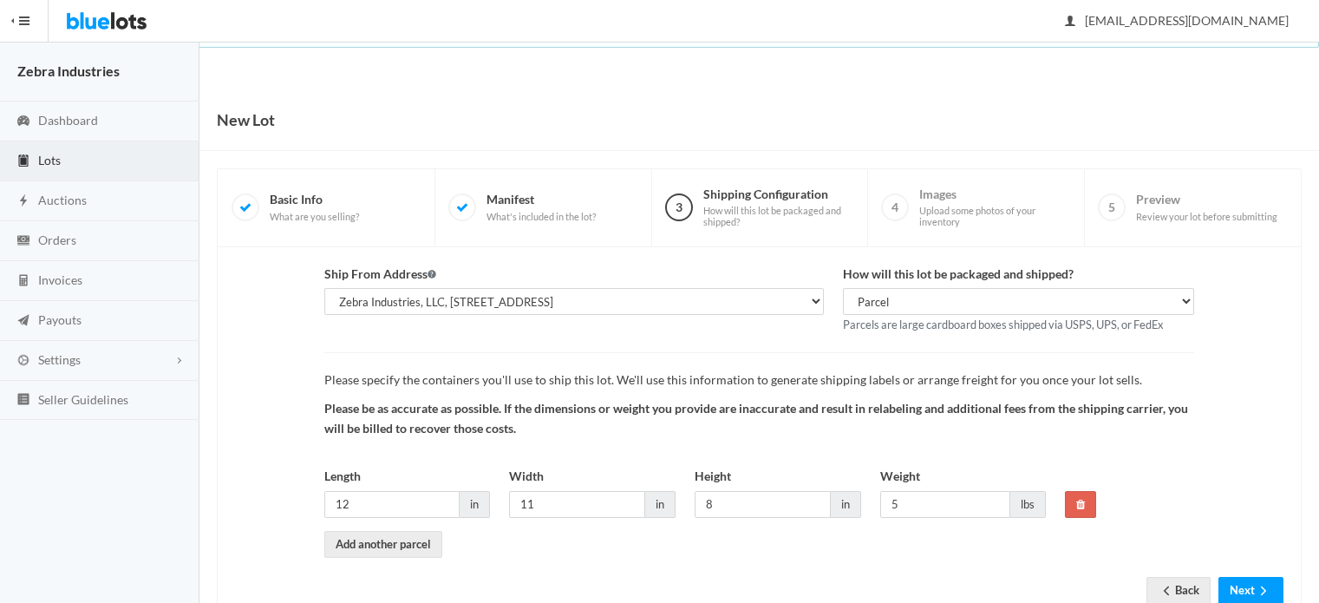
click at [1240, 577] on button "Next" at bounding box center [1250, 590] width 65 height 27
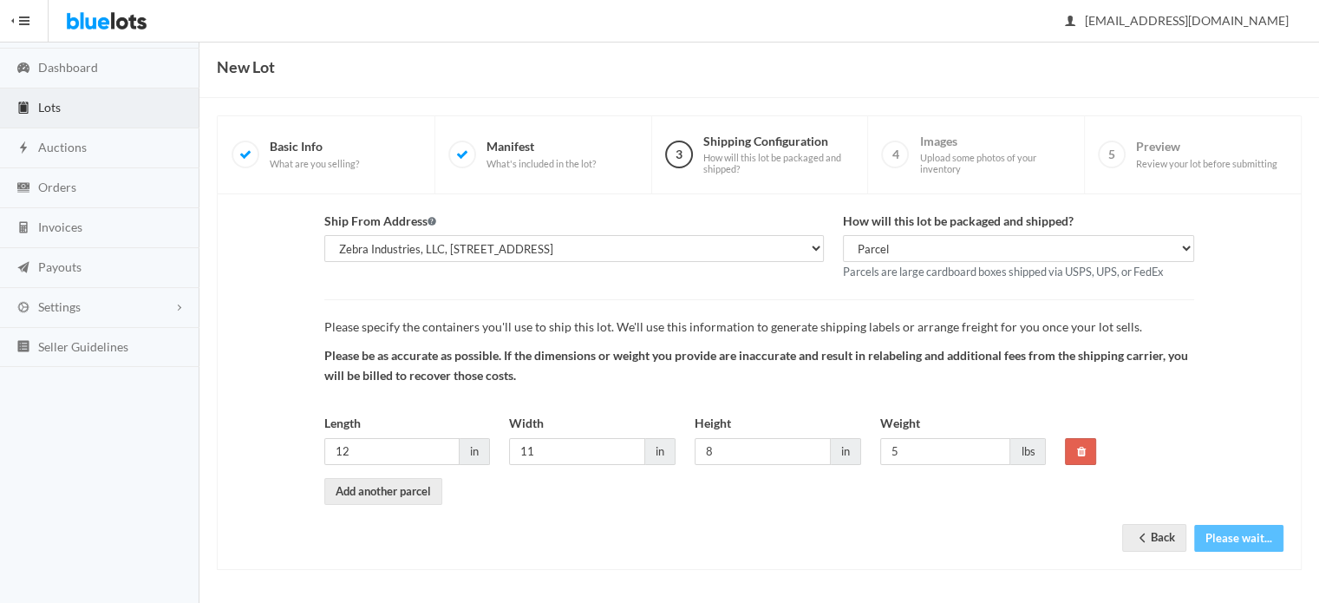
scroll to position [53, 0]
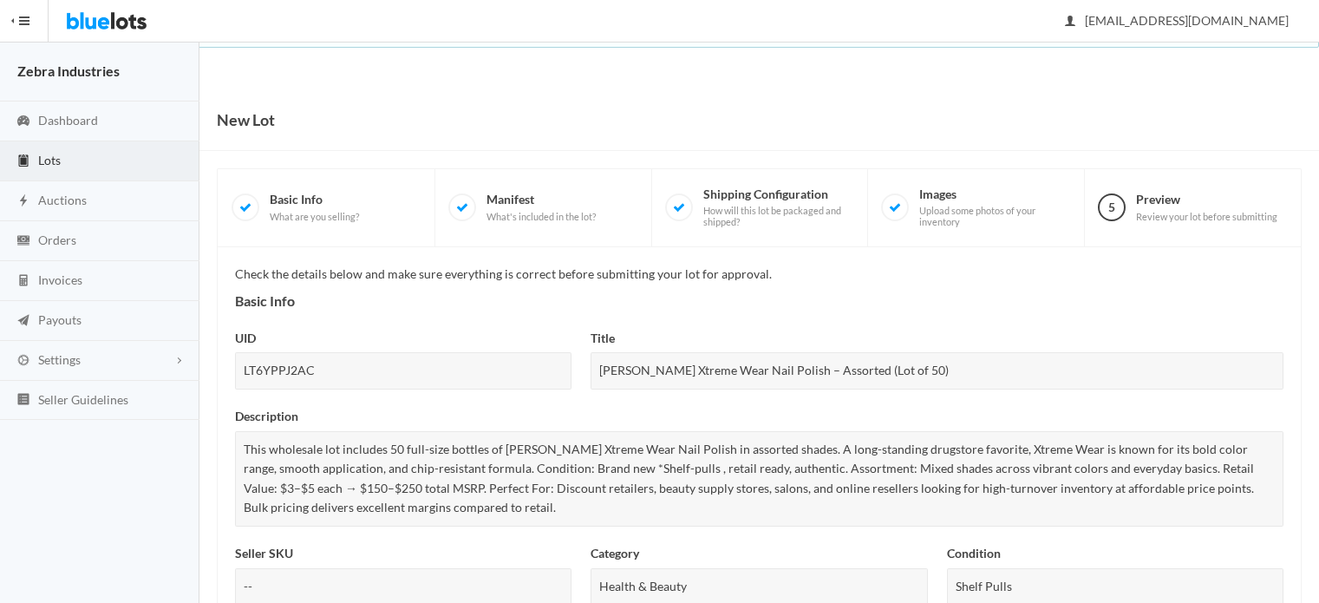
scroll to position [713, 0]
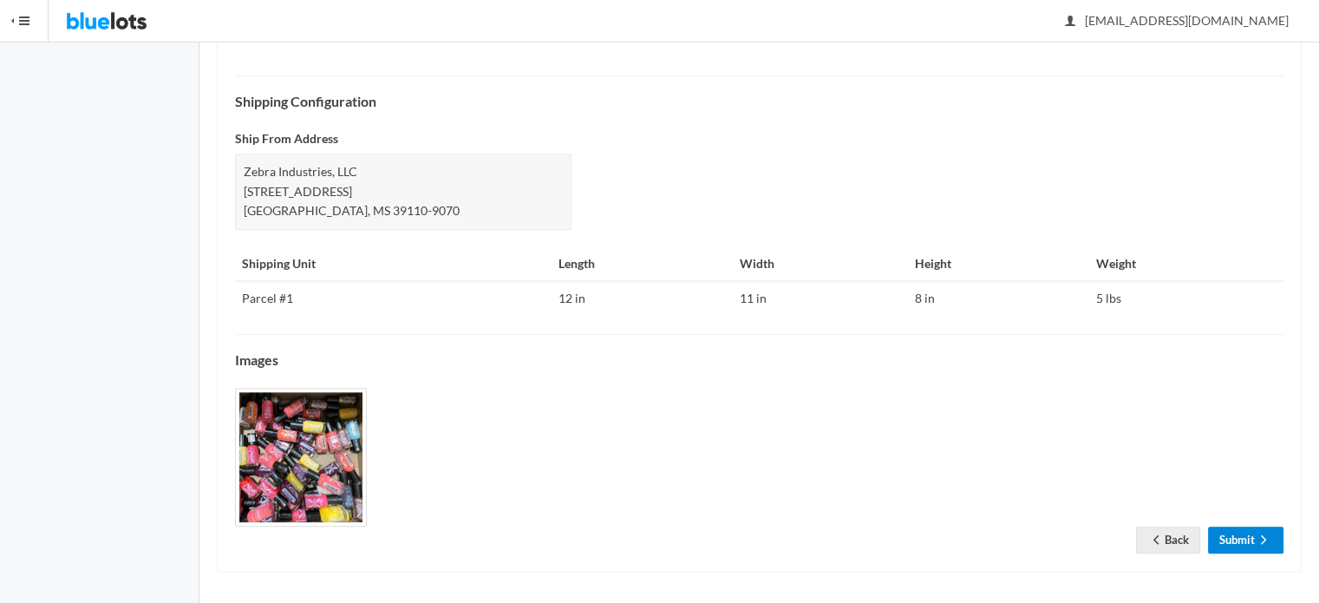
click at [1248, 526] on link "Submit" at bounding box center [1245, 539] width 75 height 27
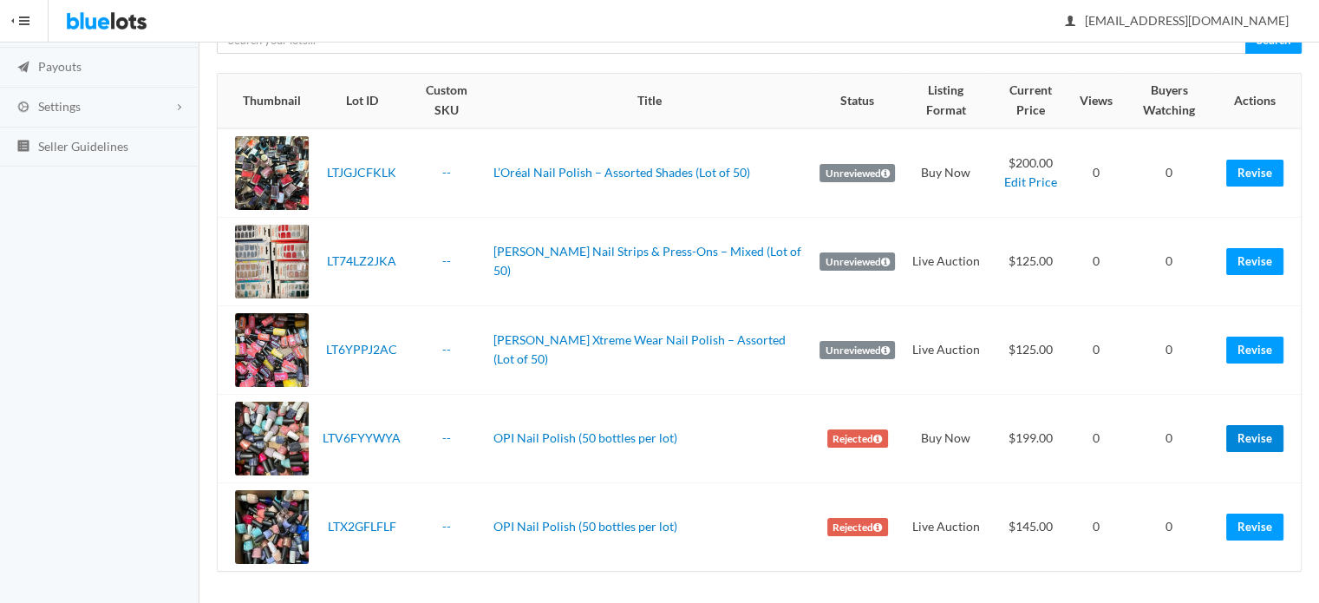
scroll to position [253, 0]
click at [1248, 433] on link "Revise" at bounding box center [1254, 438] width 57 height 27
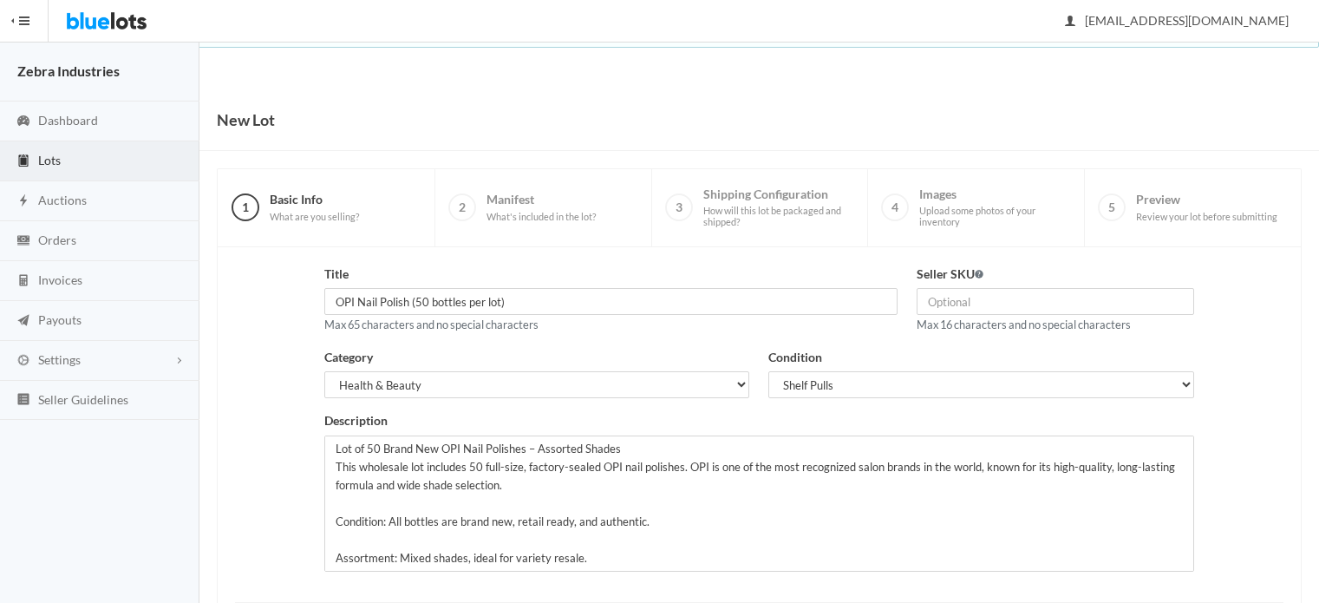
scroll to position [263, 0]
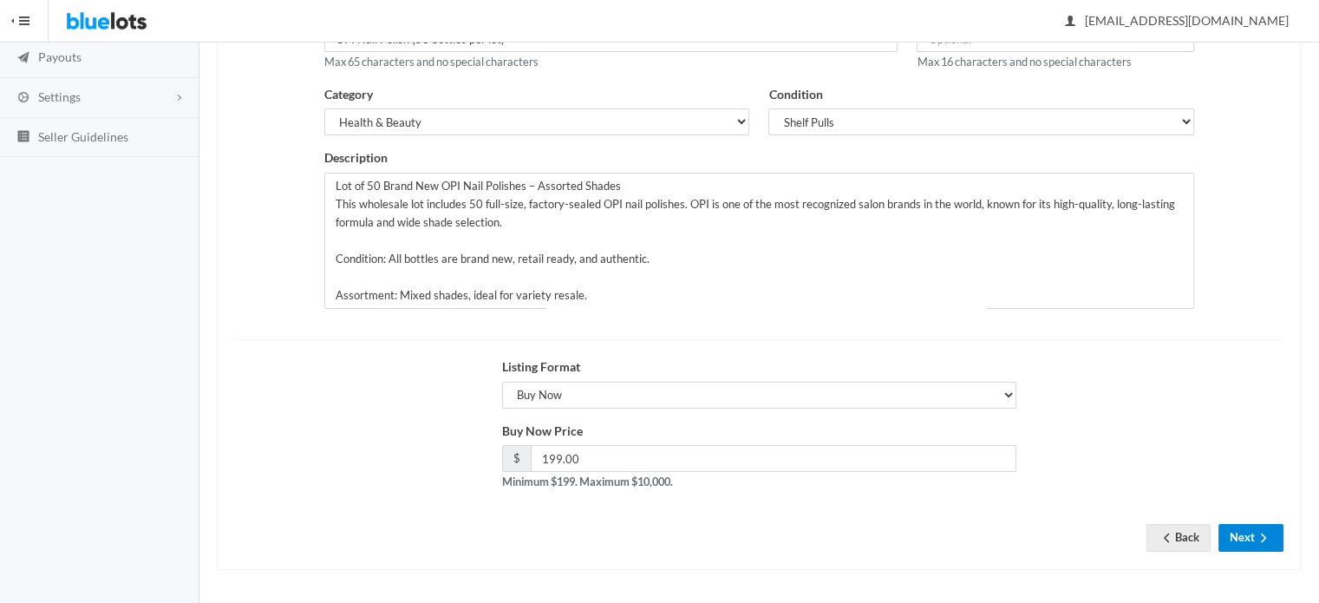
click at [1247, 533] on button "Next" at bounding box center [1250, 537] width 65 height 27
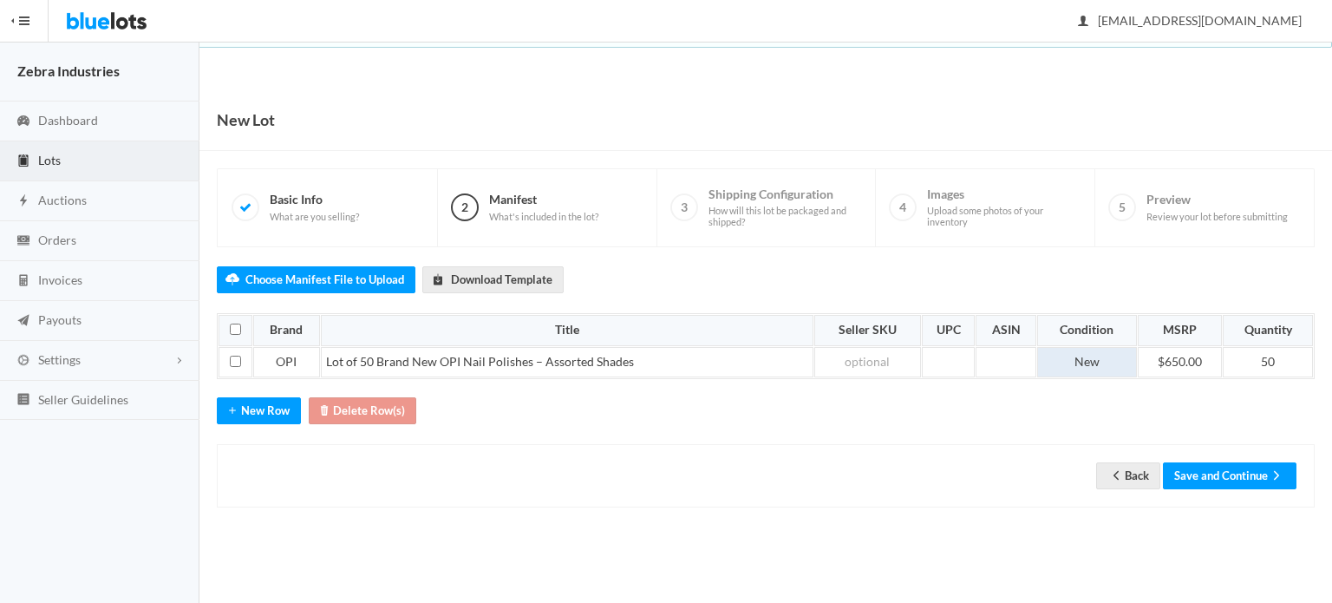
click at [1113, 368] on td "New" at bounding box center [1087, 362] width 100 height 31
drag, startPoint x: 1112, startPoint y: 362, endPoint x: 1027, endPoint y: 370, distance: 85.4
click at [1027, 370] on tr "OPI Lot of 50 Brand New OPI Nail Polishes – Assorted Shades New $650.00 50" at bounding box center [765, 362] width 1094 height 31
click at [1189, 354] on td "$650.00" at bounding box center [1179, 362] width 85 height 31
drag, startPoint x: 1206, startPoint y: 358, endPoint x: 1075, endPoint y: 379, distance: 132.6
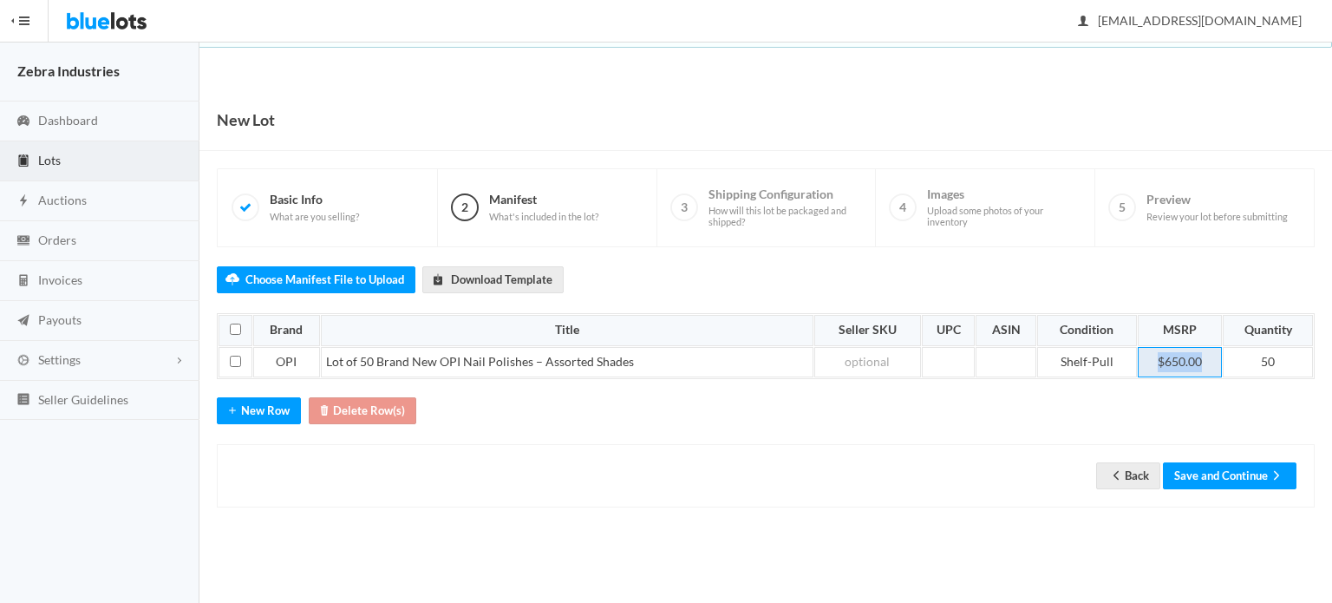
click at [1075, 379] on div "Choose Manifest File to Upload Download Template Brand Title Seller SKU UPC ASI…" at bounding box center [766, 377] width 1098 height 261
click at [1207, 474] on button "Save and Continue" at bounding box center [1230, 475] width 134 height 27
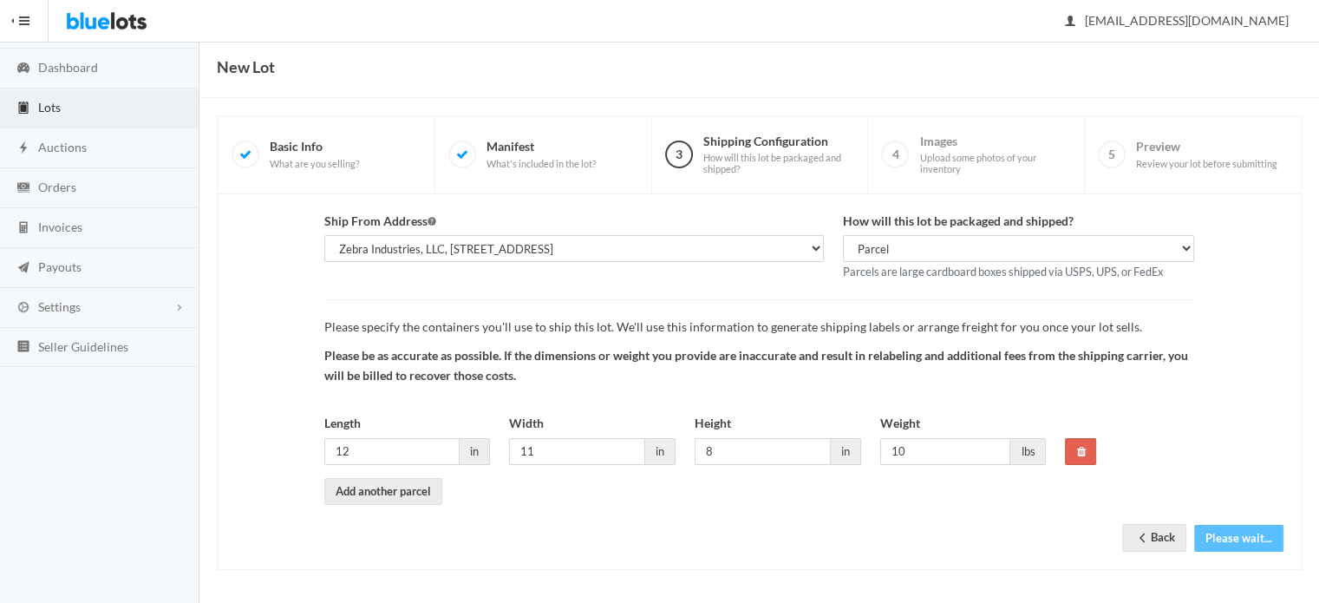
scroll to position [53, 0]
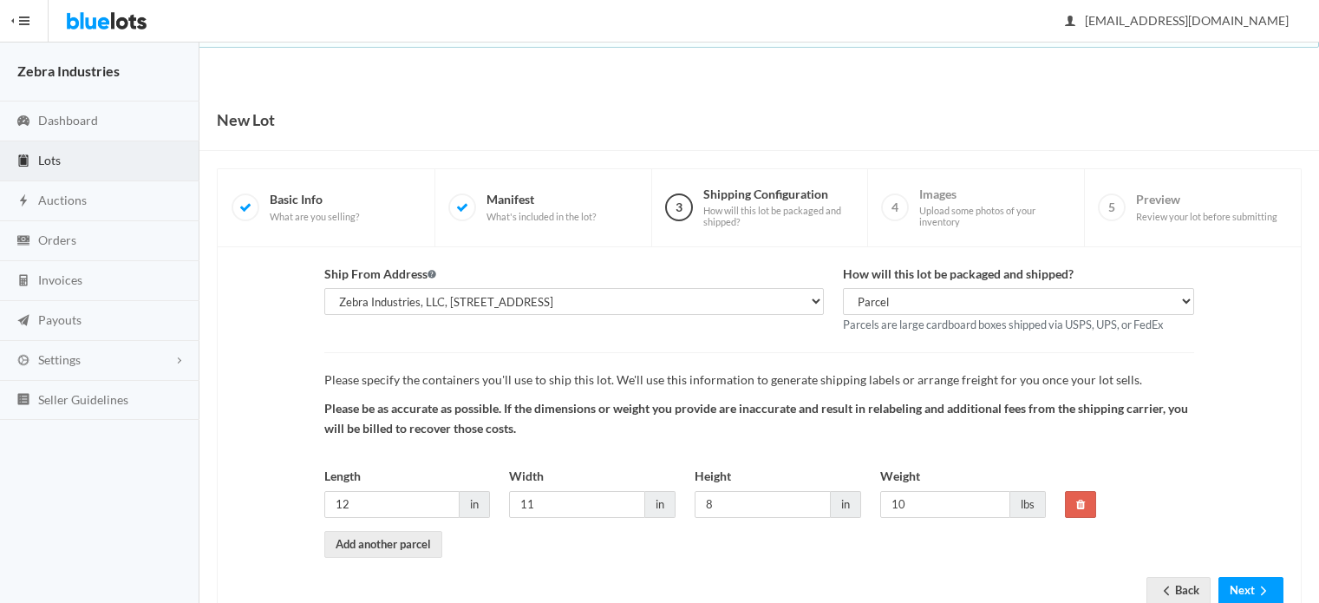
scroll to position [52, 0]
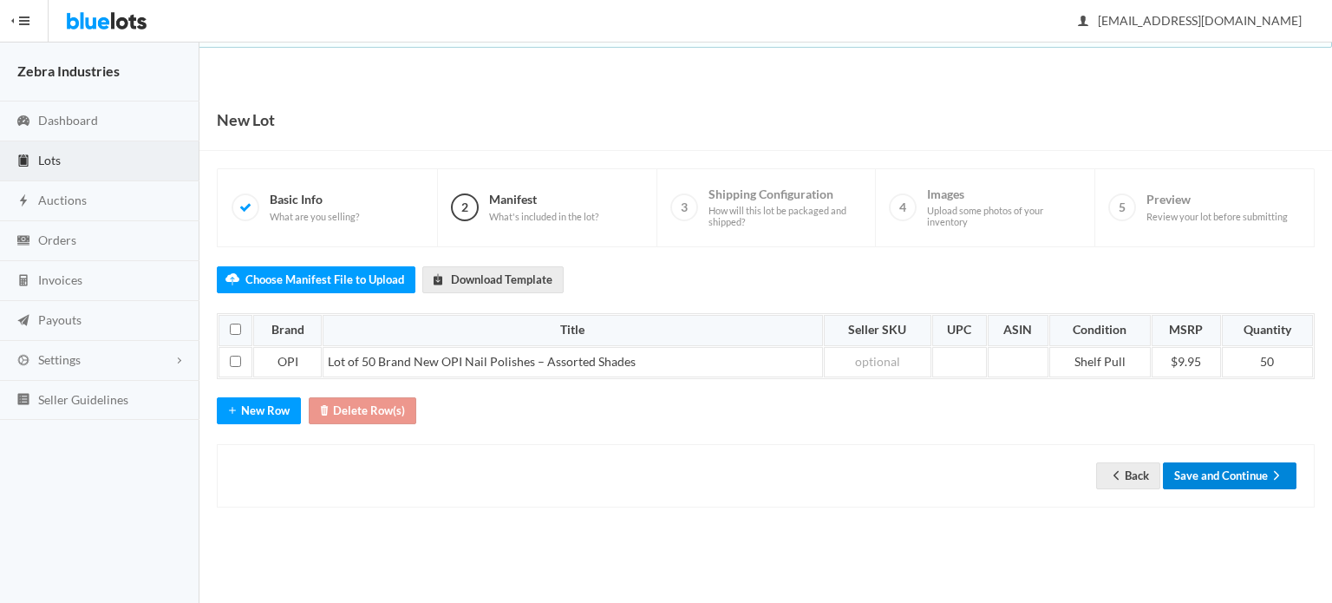
click at [1219, 478] on button "Save and Continue" at bounding box center [1230, 475] width 134 height 27
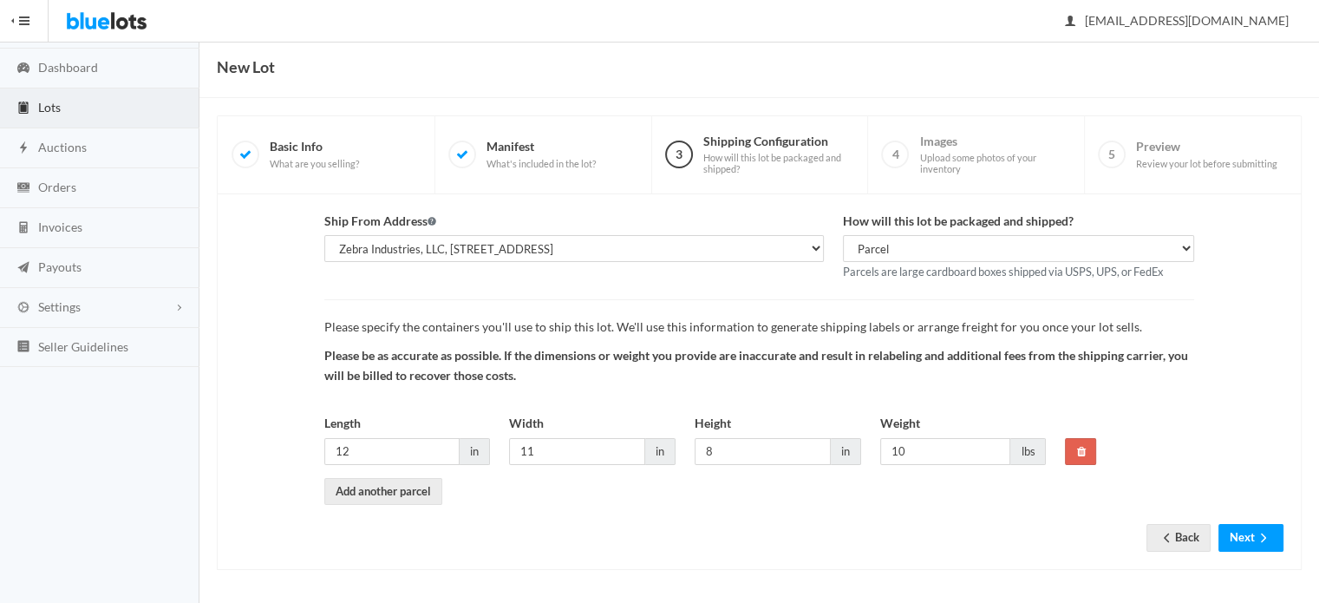
scroll to position [53, 0]
click at [238, 153] on span at bounding box center [245, 154] width 28 height 28
click at [239, 153] on icon at bounding box center [245, 154] width 12 height 12
click at [239, 154] on icon at bounding box center [245, 154] width 12 height 12
click at [1290, 540] on div "Ship From Address Cynthia Garland, Zebra Industries, 137 Chapel Ln, Madison, MS…" at bounding box center [759, 381] width 1085 height 375
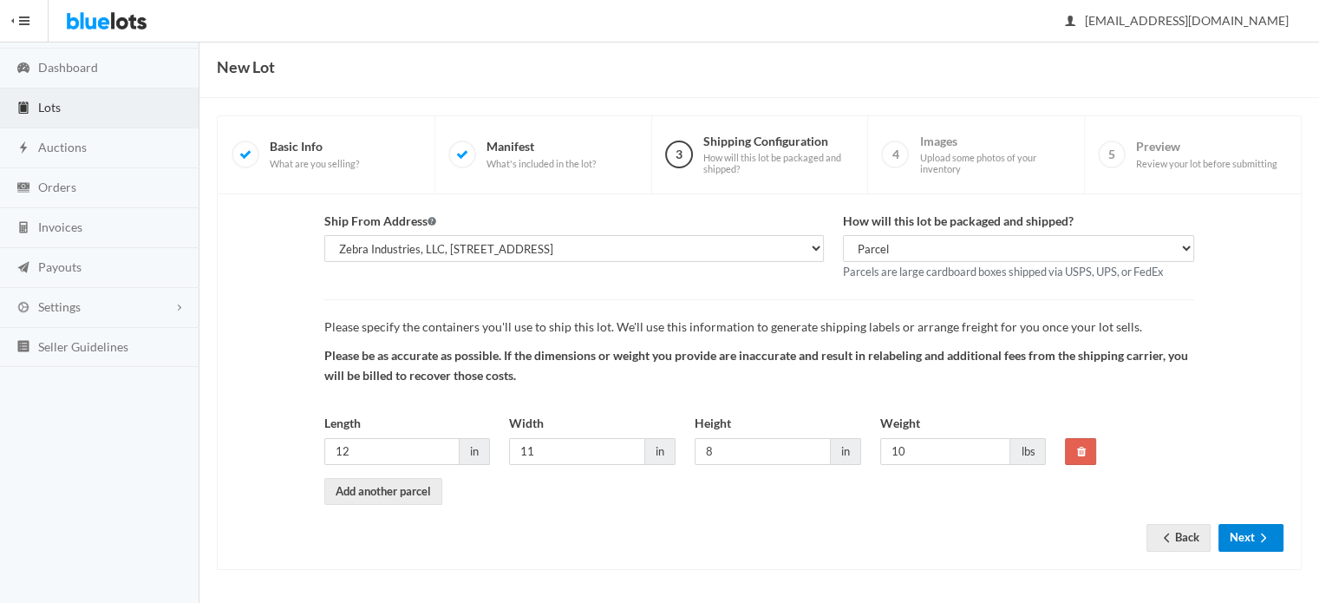
click at [1268, 538] on icon "arrow forward" at bounding box center [1263, 538] width 17 height 14
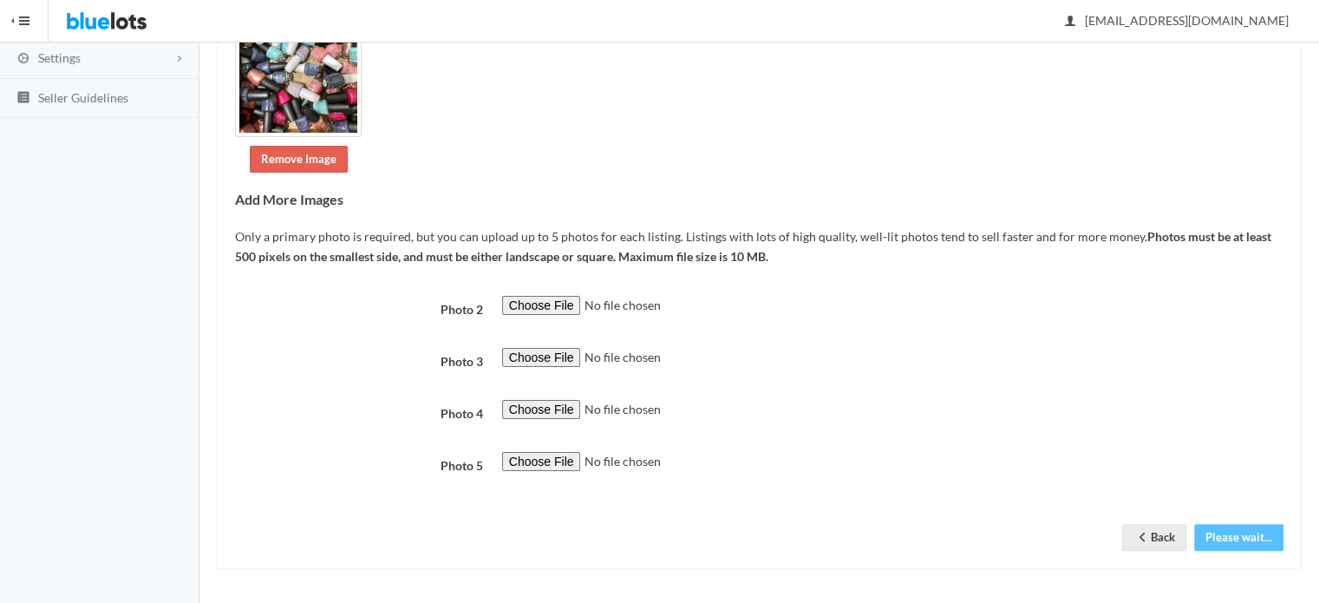
scroll to position [302, 0]
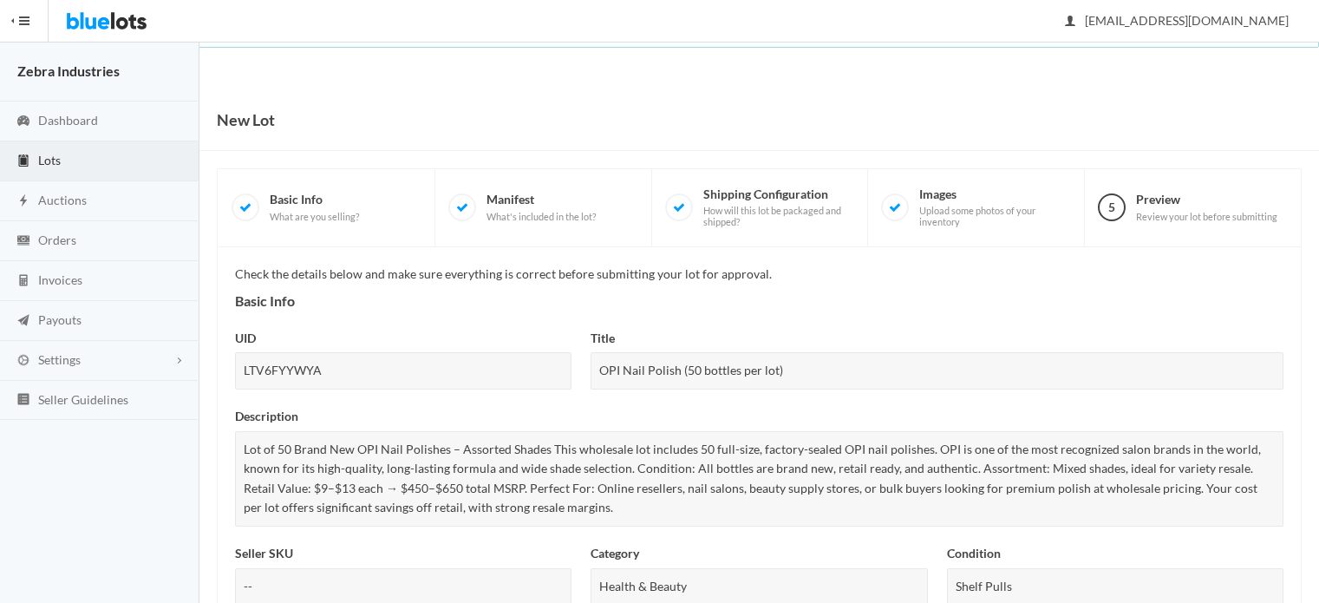
scroll to position [713, 0]
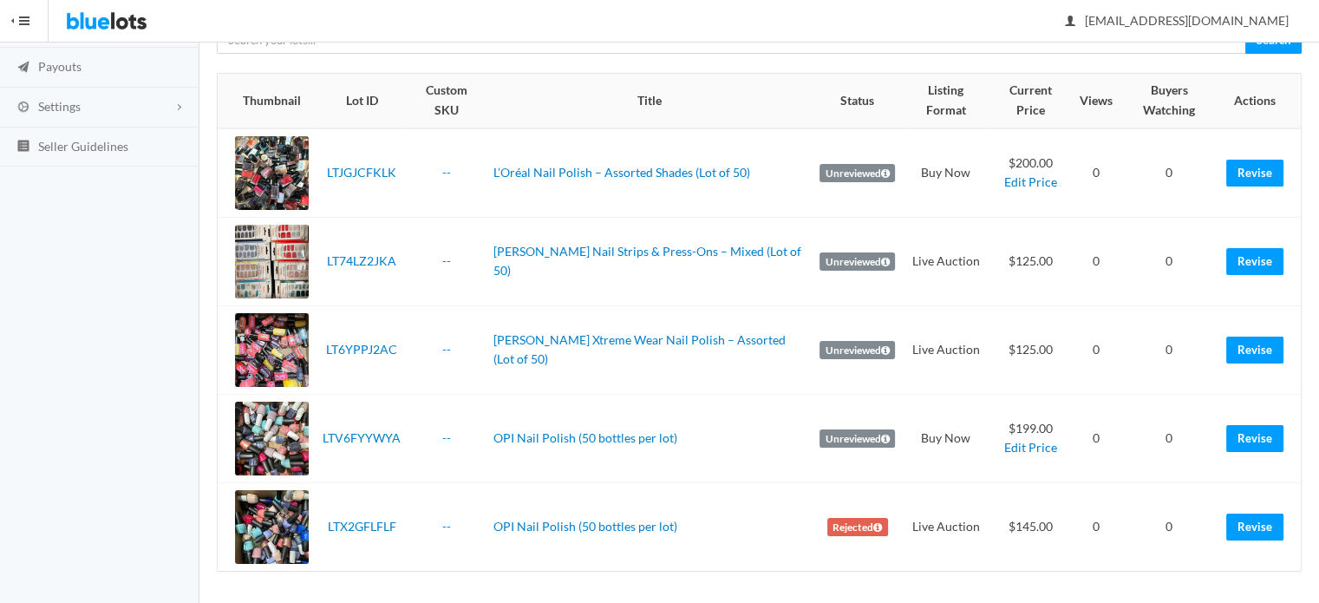
scroll to position [253, 0]
click at [1265, 535] on link "Revise" at bounding box center [1254, 526] width 57 height 27
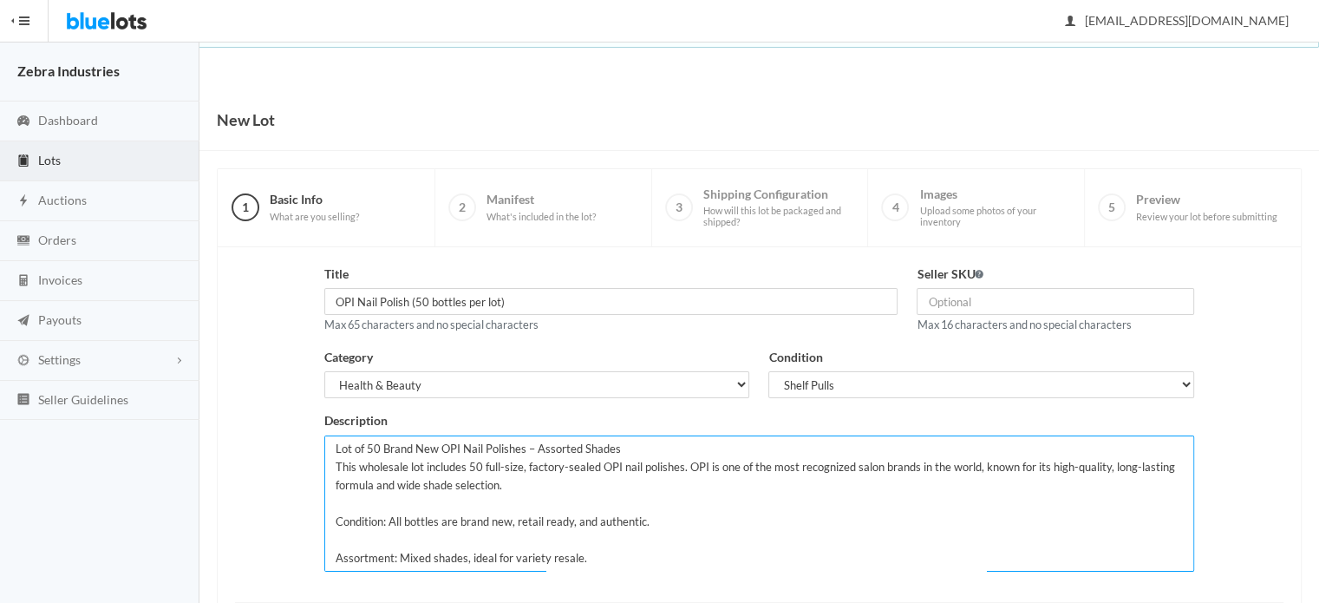
click at [505, 519] on textarea "Lot of 50 Brand New OPI Nail Polishes – Assorted Shades This wholesale lot incl…" at bounding box center [759, 503] width 870 height 136
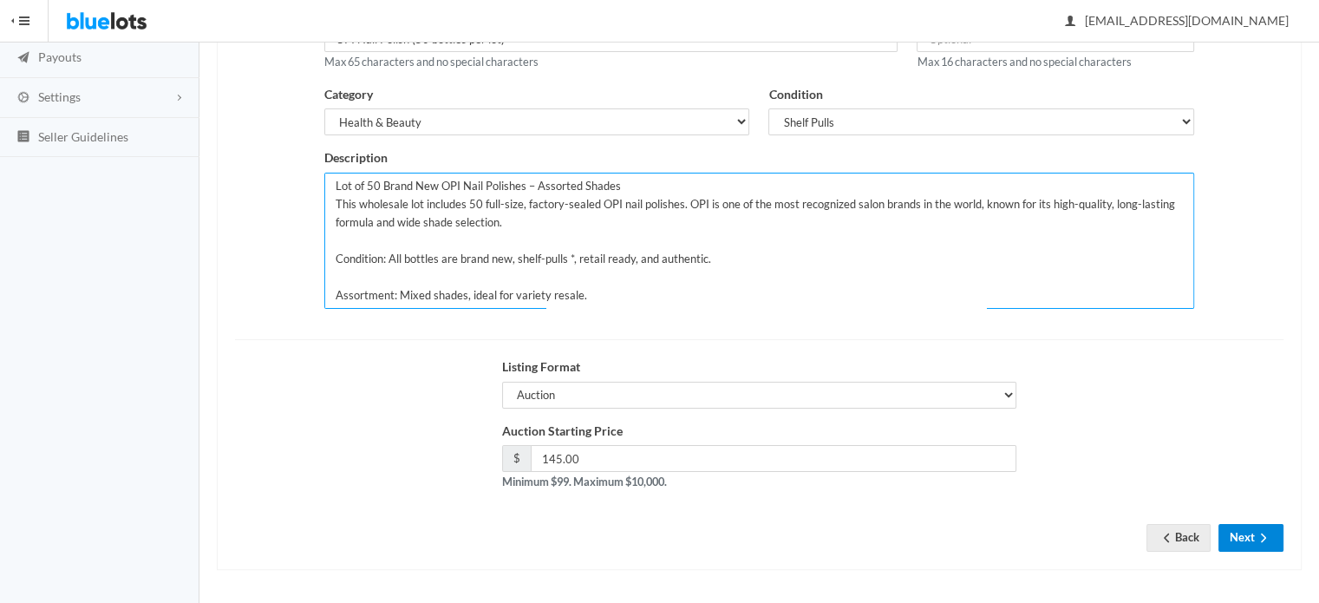
type textarea "Lot of 50 Brand New OPI Nail Polishes – Assorted Shades This wholesale lot incl…"
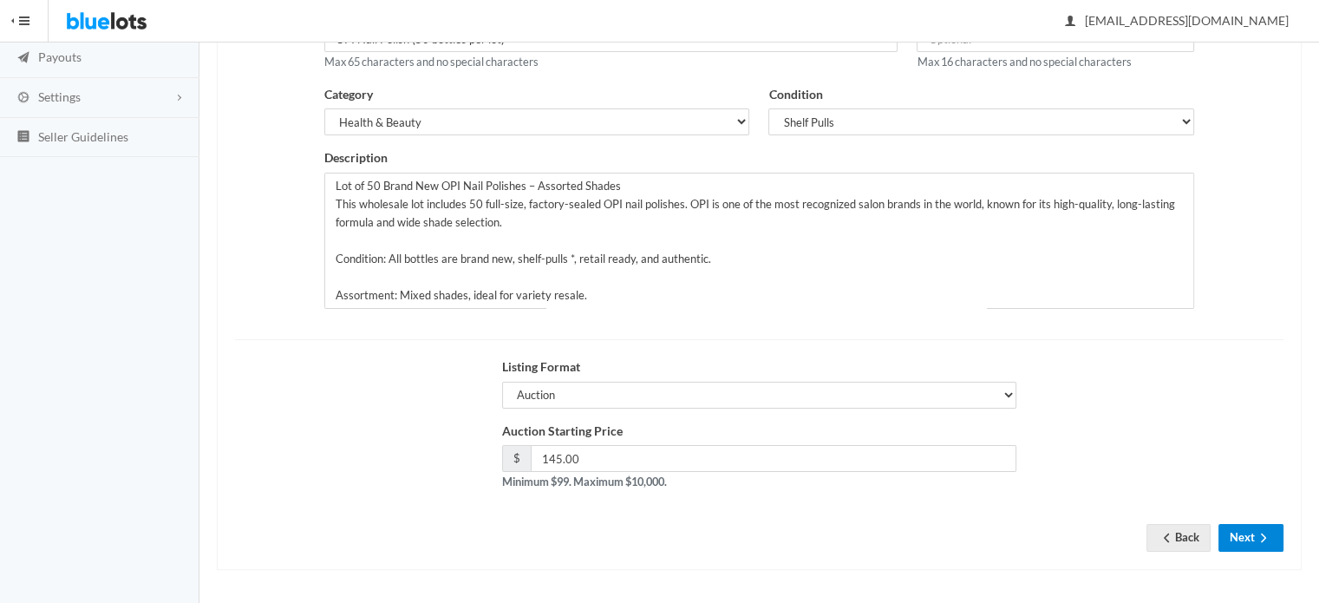
click at [1274, 531] on button "Next" at bounding box center [1250, 537] width 65 height 27
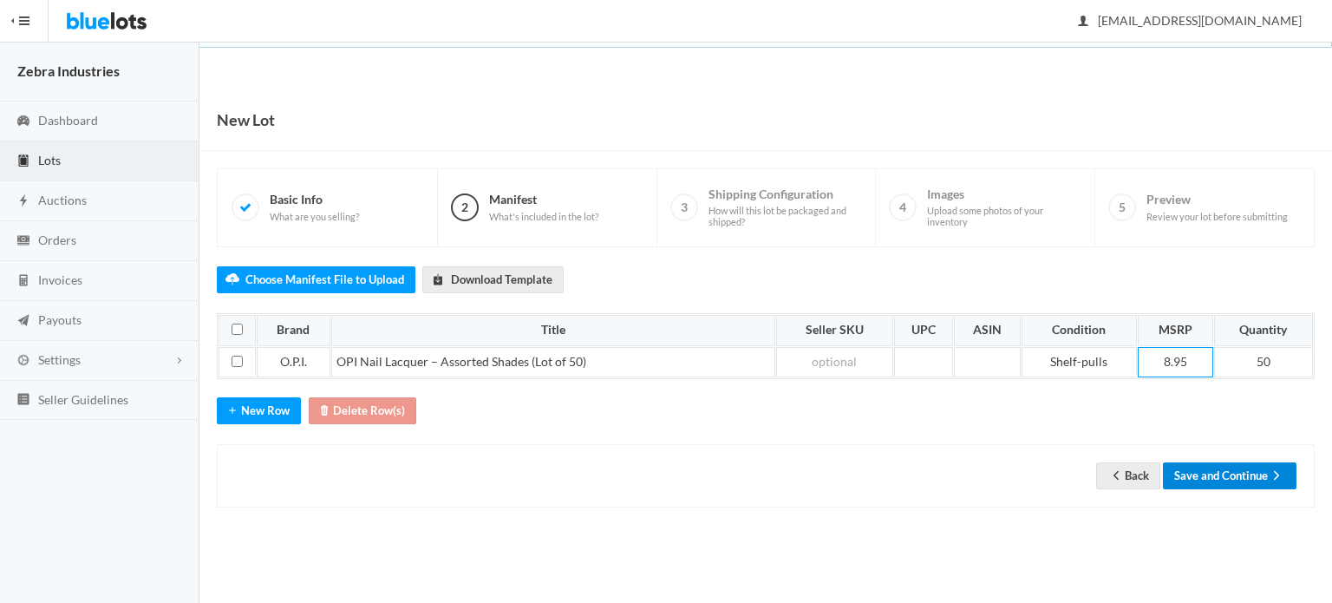
drag, startPoint x: 1236, startPoint y: 472, endPoint x: 1220, endPoint y: 462, distance: 19.5
click at [1236, 472] on button "Save and Continue" at bounding box center [1230, 475] width 134 height 27
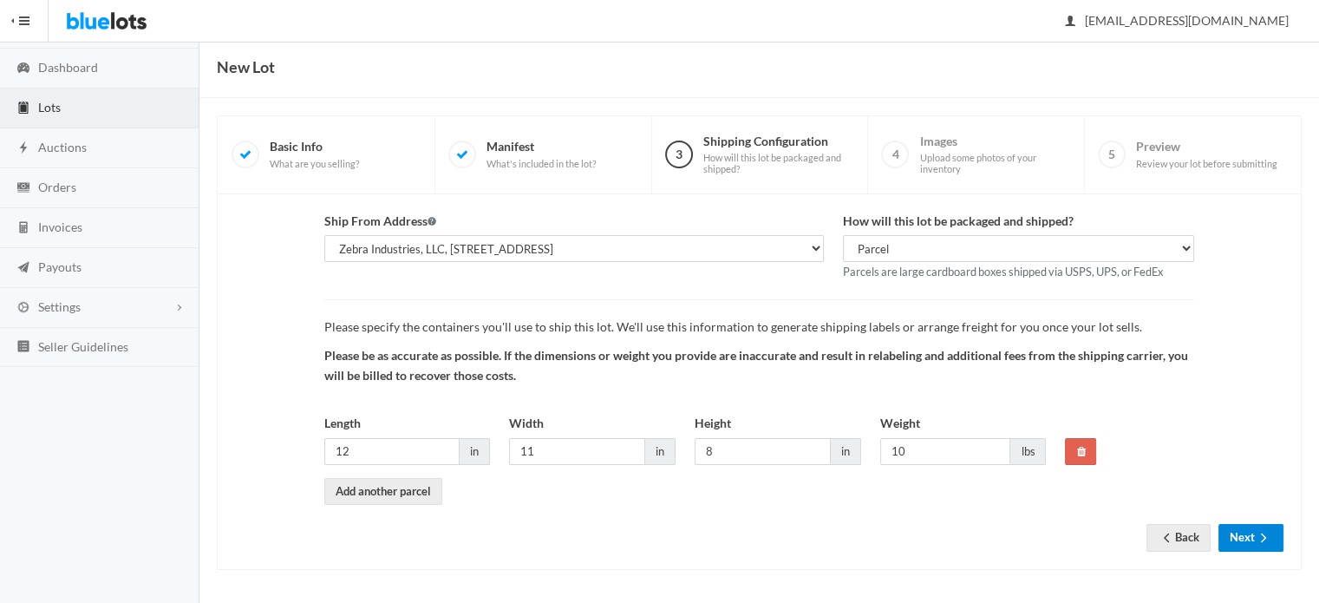
scroll to position [53, 0]
click at [1262, 544] on ion-icon "arrow forward" at bounding box center [1263, 539] width 17 height 16
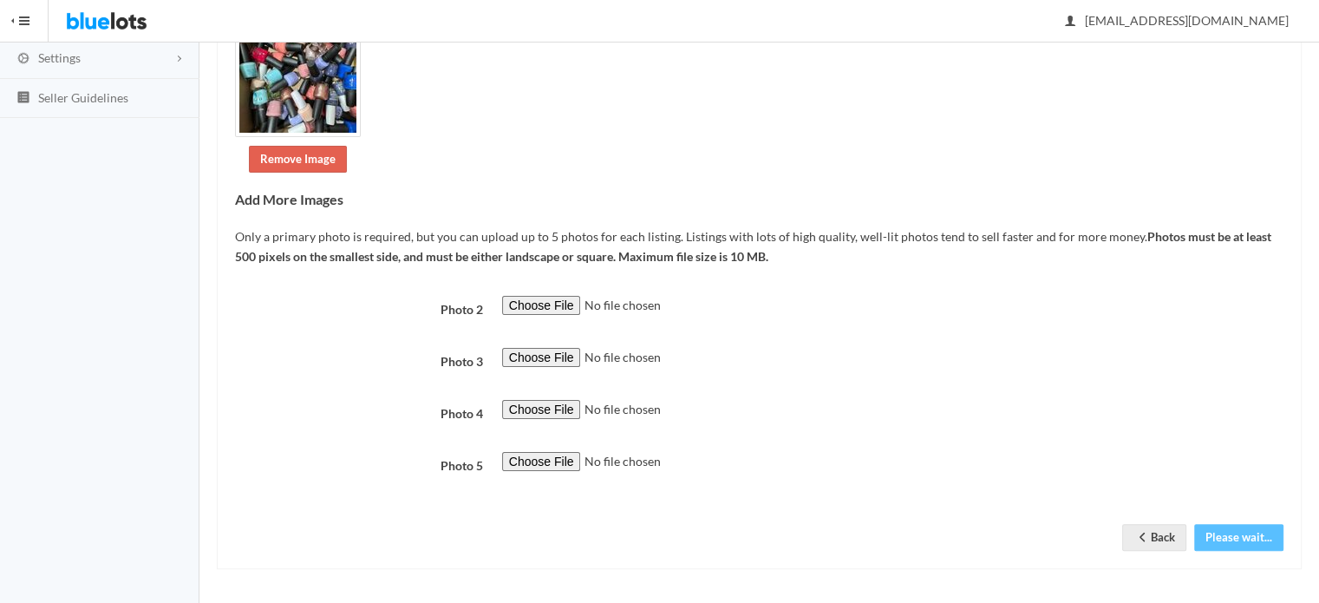
scroll to position [302, 0]
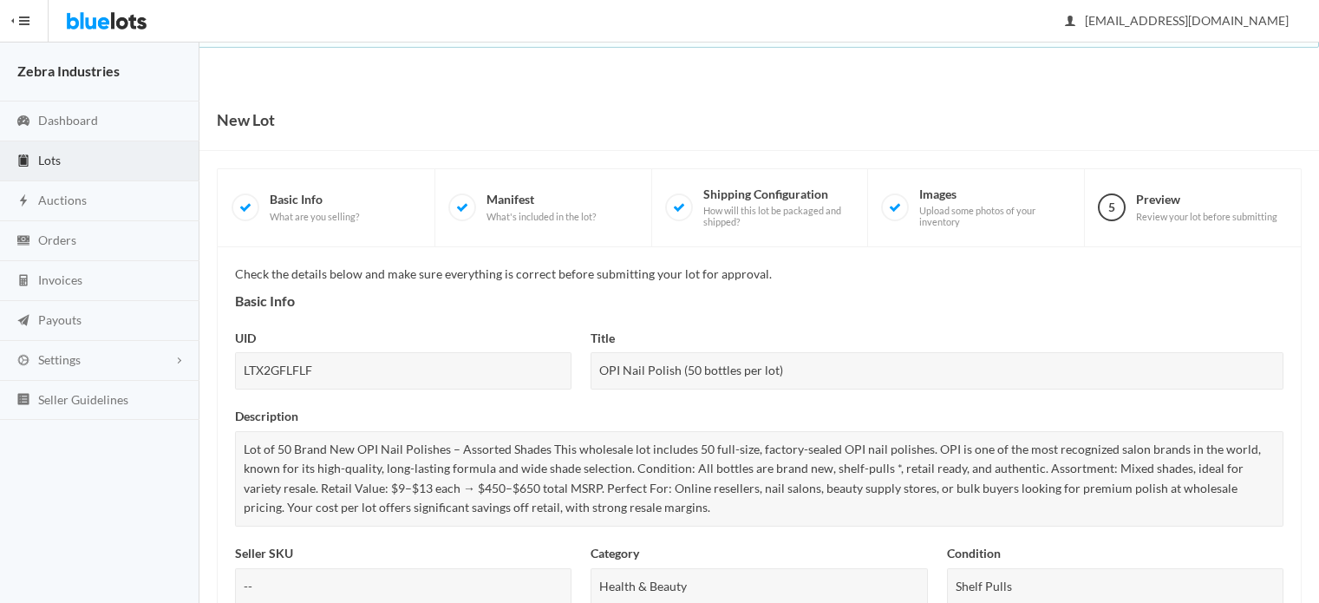
scroll to position [713, 0]
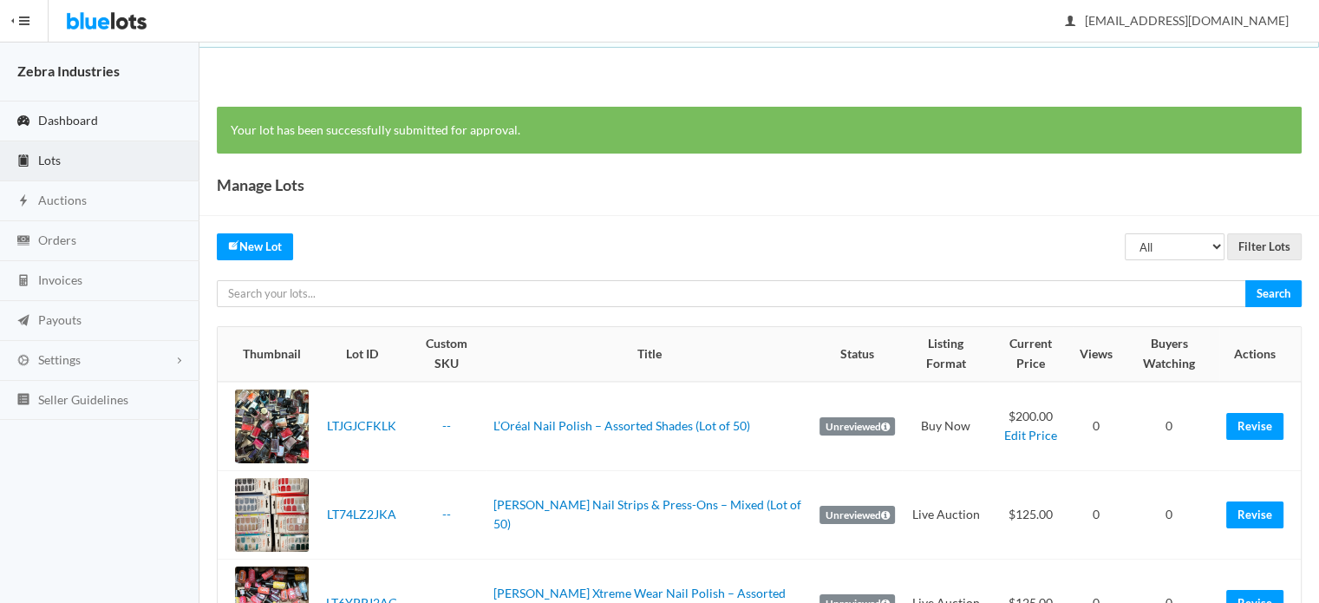
click at [102, 119] on link "Dashboard" at bounding box center [99, 121] width 199 height 40
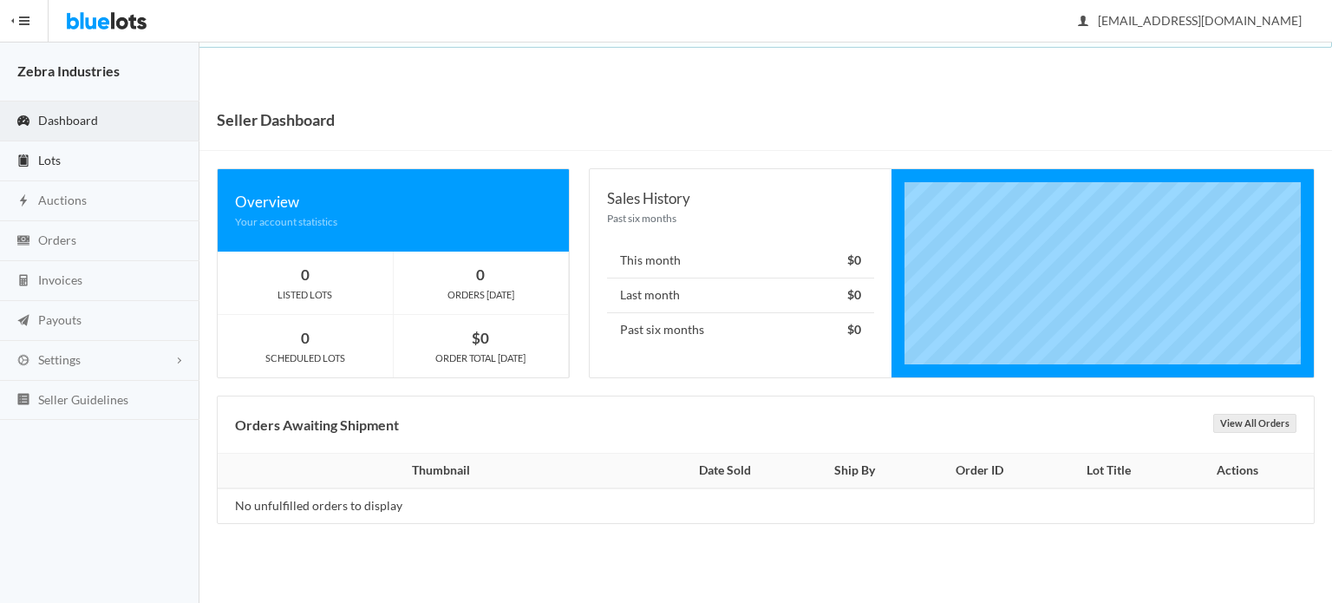
click at [109, 166] on link "Lots" at bounding box center [99, 161] width 199 height 40
